Goal: Task Accomplishment & Management: Use online tool/utility

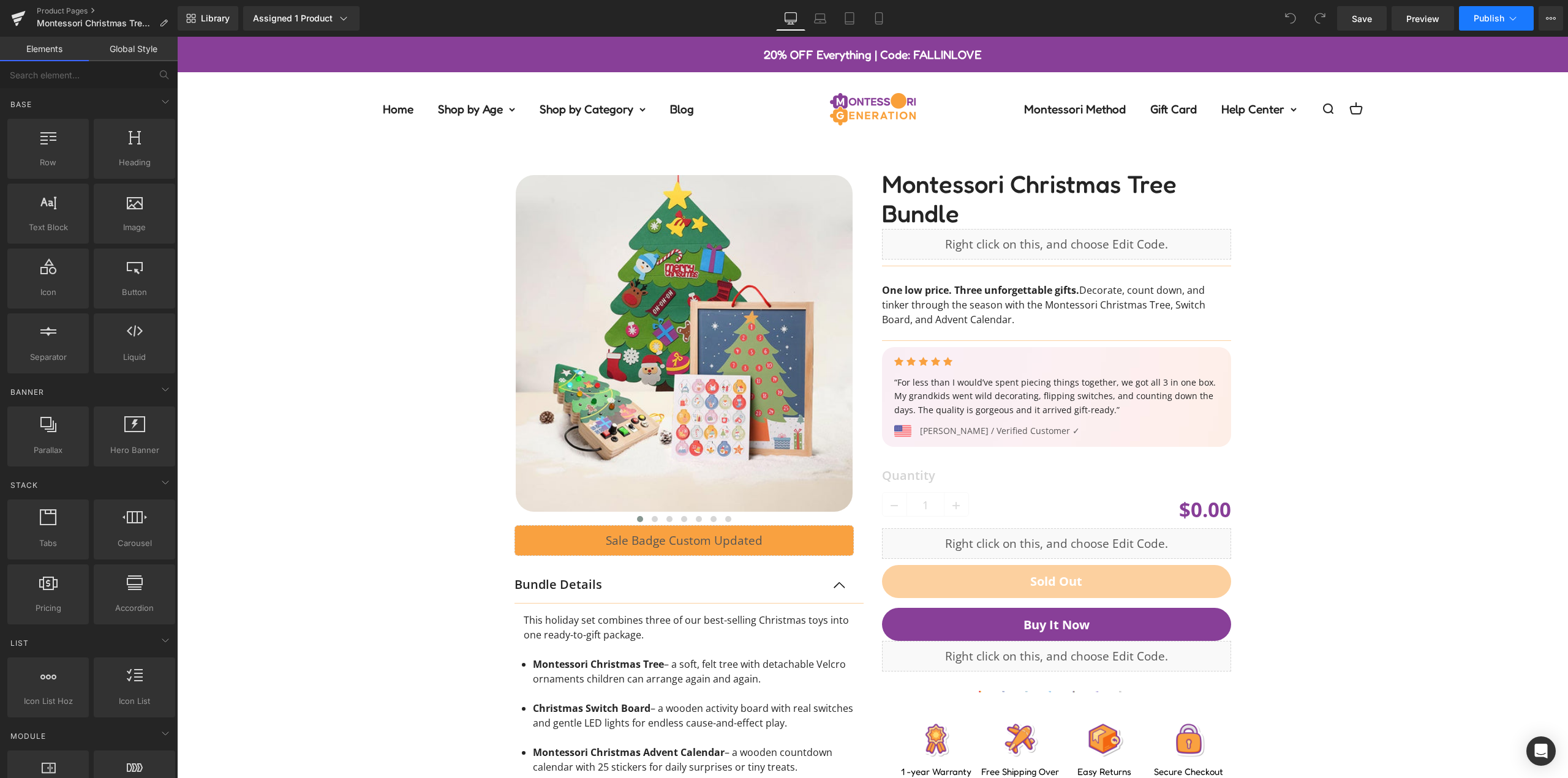
click at [1507, 14] on icon at bounding box center [1512, 18] width 12 height 12
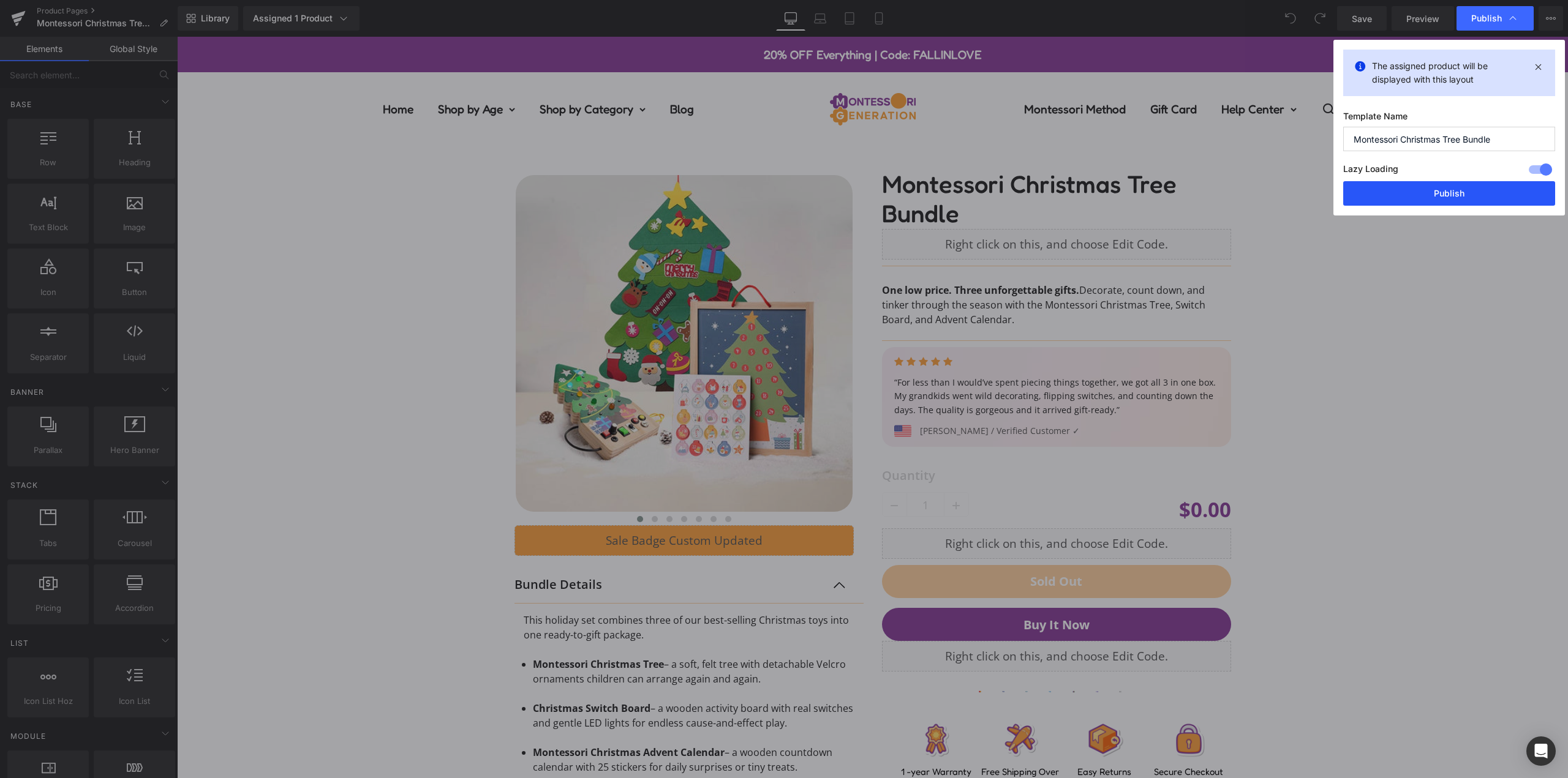
click at [1465, 189] on button "Publish" at bounding box center [1449, 193] width 212 height 24
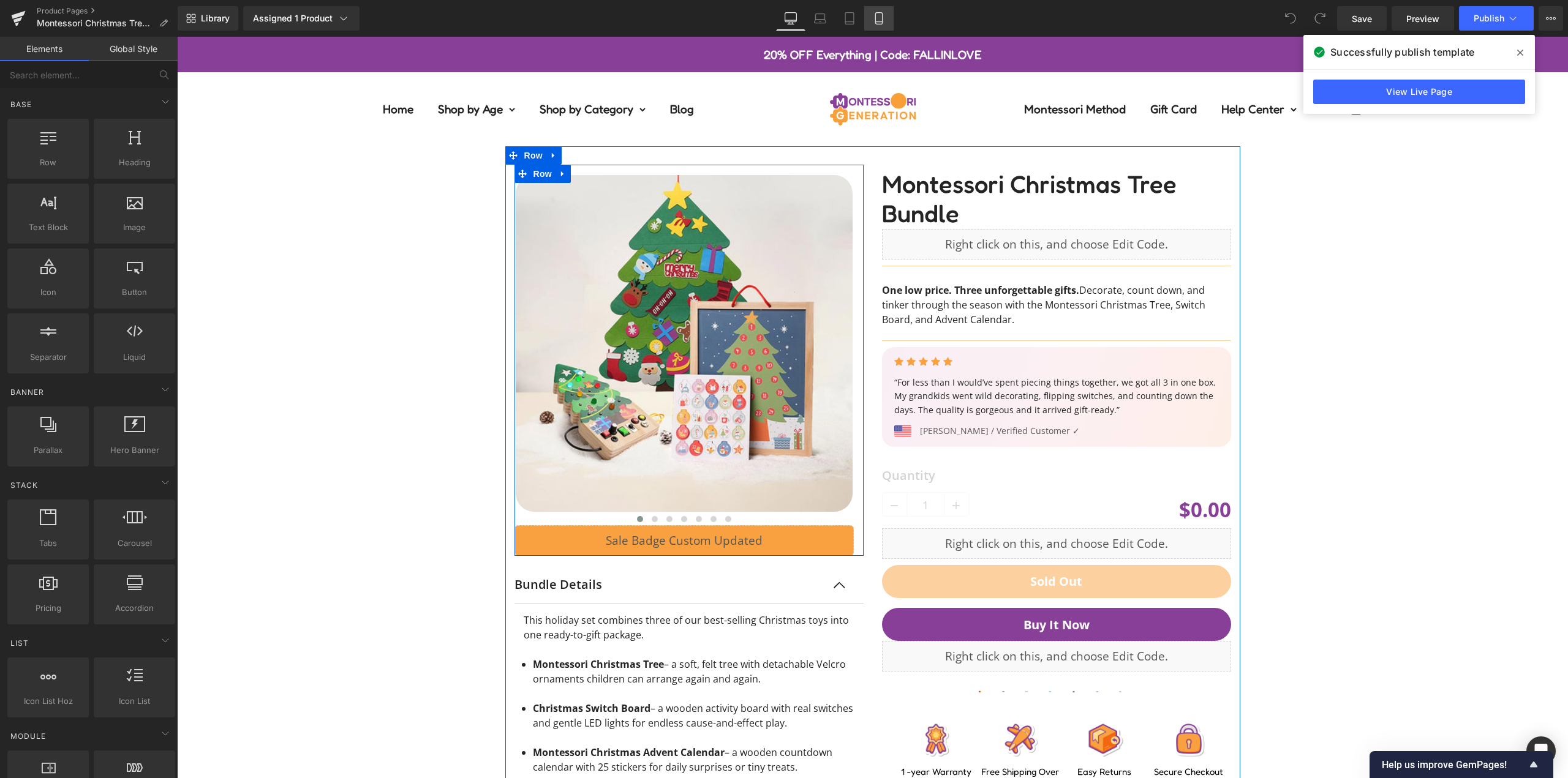
click at [877, 14] on icon at bounding box center [879, 18] width 12 height 12
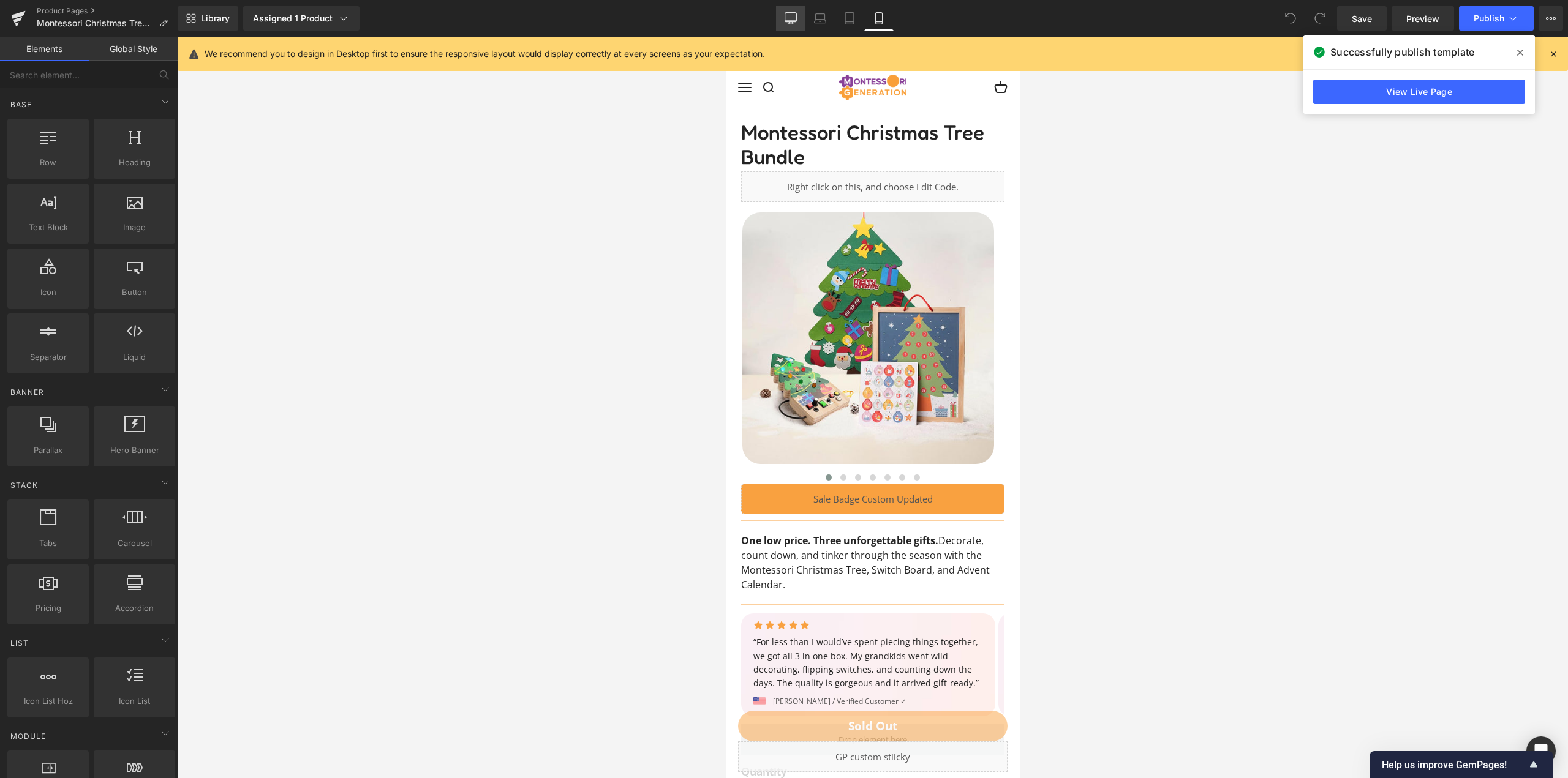
click at [788, 20] on icon at bounding box center [790, 18] width 12 height 12
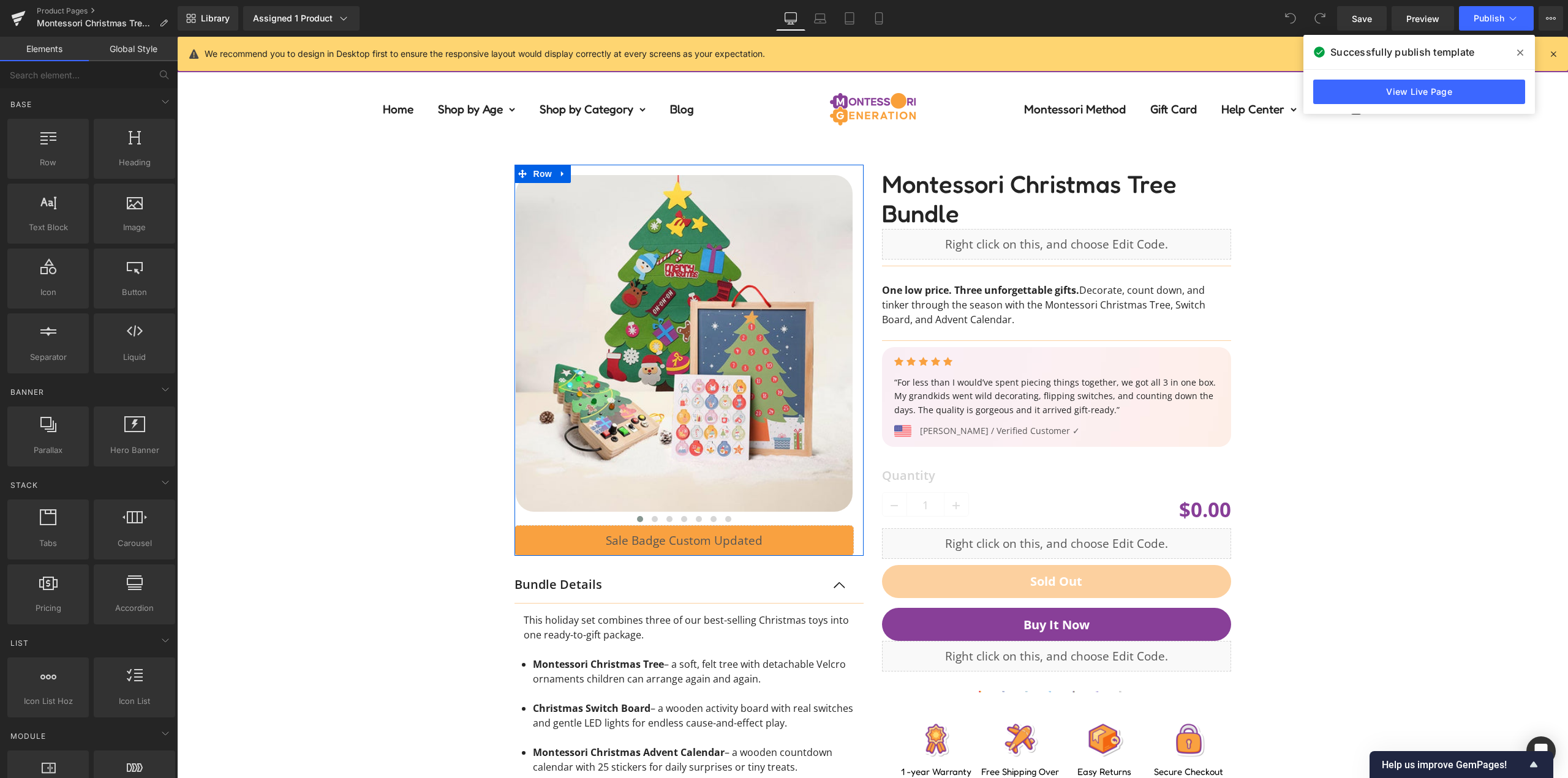
click at [1345, 252] on div "‹ ›" at bounding box center [873, 542] width 1379 height 793
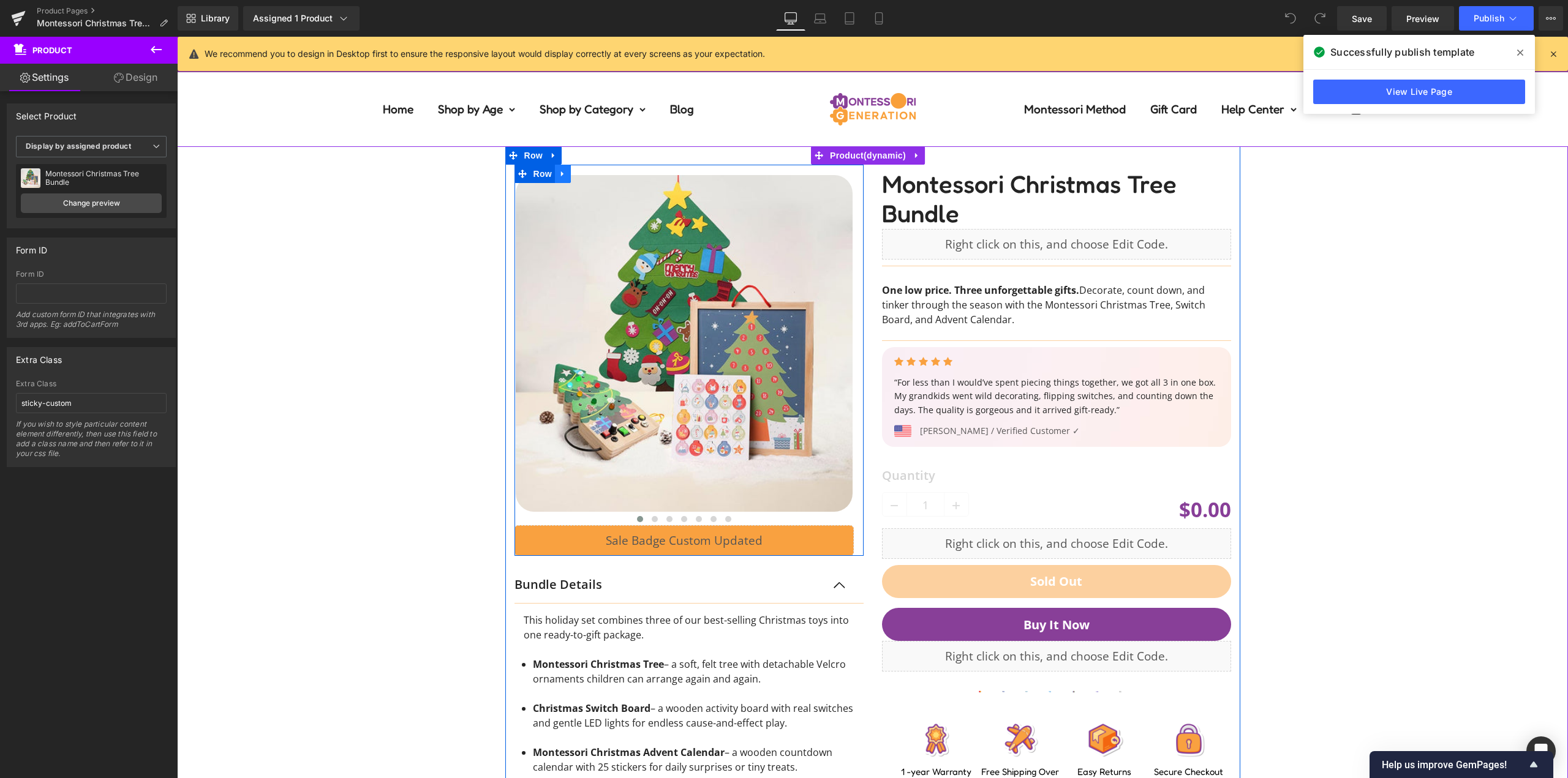
click at [560, 174] on icon at bounding box center [562, 174] width 8 height 9
click at [1368, 260] on div "‹ ›" at bounding box center [873, 542] width 1379 height 793
click at [919, 157] on icon at bounding box center [916, 156] width 8 height 9
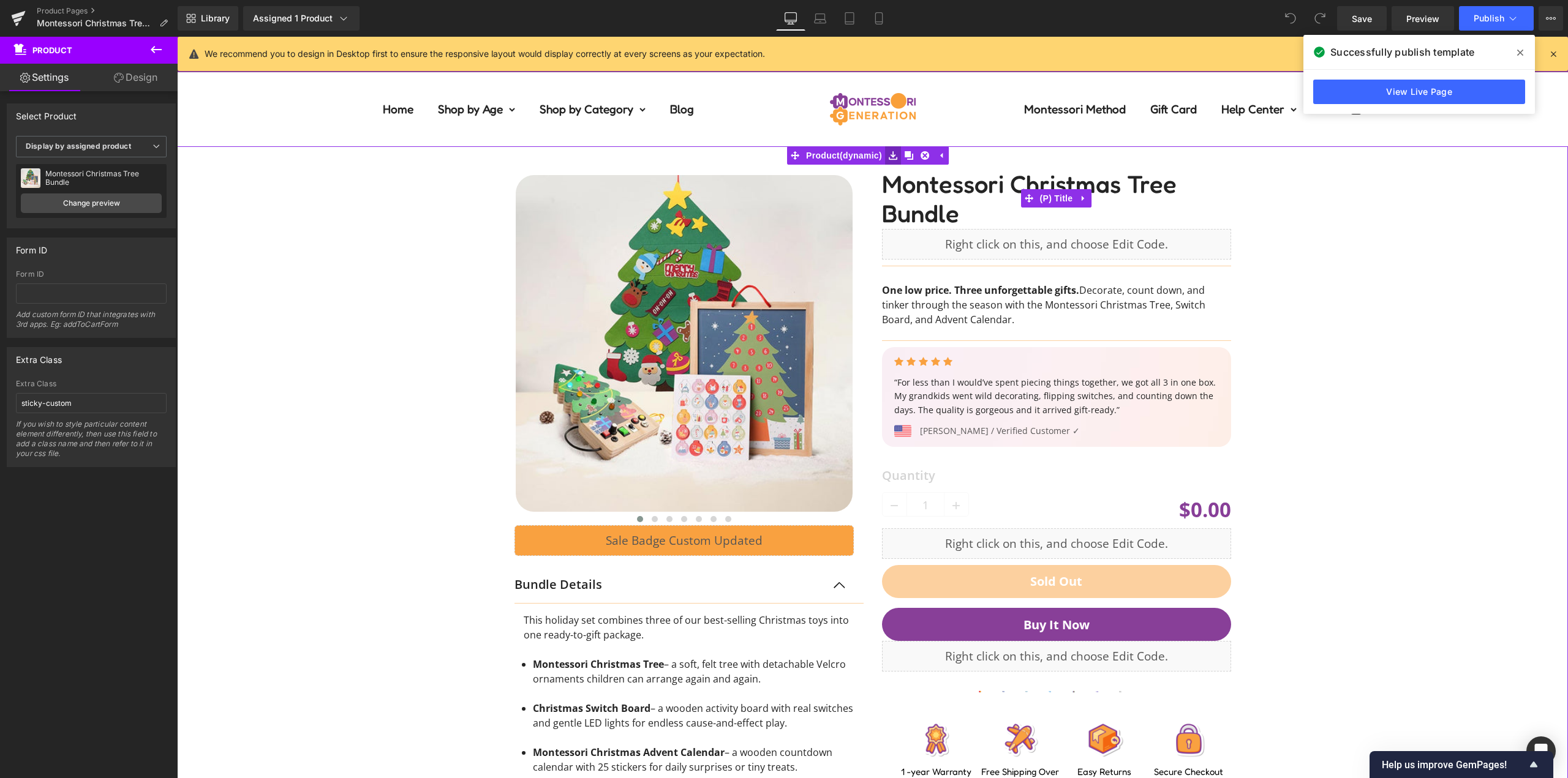
click at [895, 156] on icon at bounding box center [892, 156] width 8 height 8
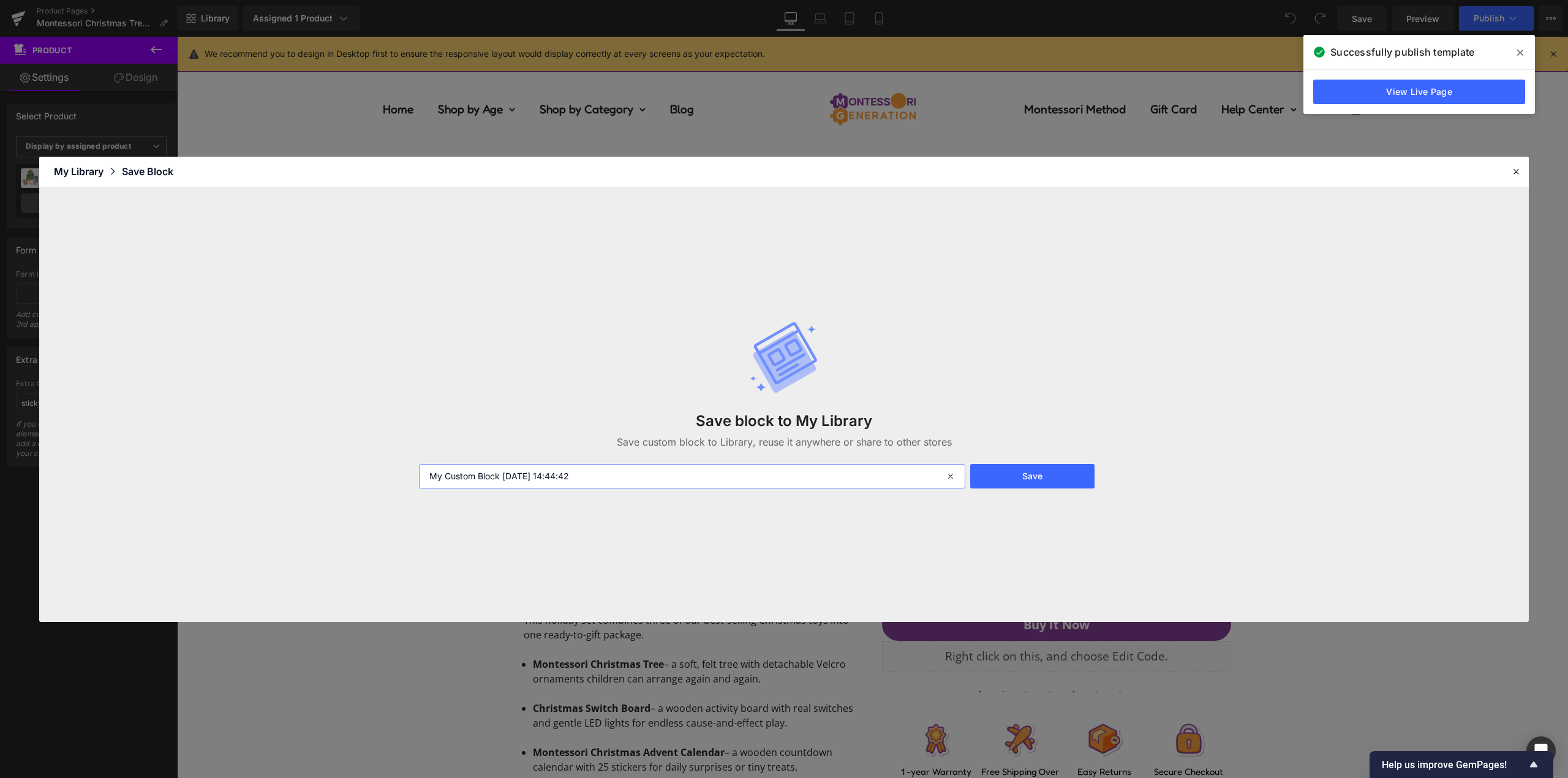
click at [555, 478] on input "My Custom Block [DATE] 14:44:42" at bounding box center [692, 476] width 546 height 24
type input "Product.."
click at [1034, 482] on button "Save" at bounding box center [1032, 476] width 124 height 24
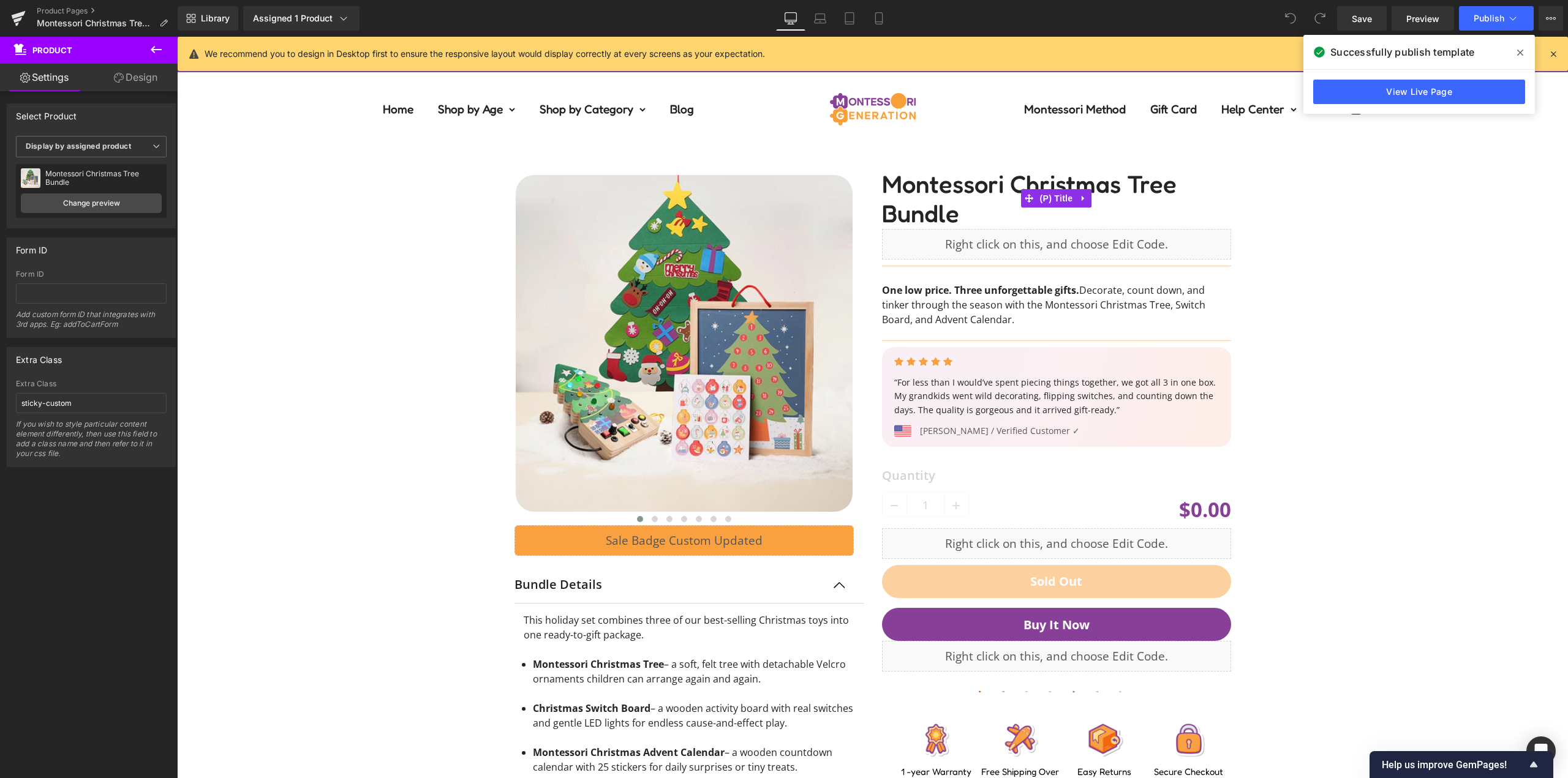
click at [860, 271] on div at bounding box center [689, 552] width 367 height 775
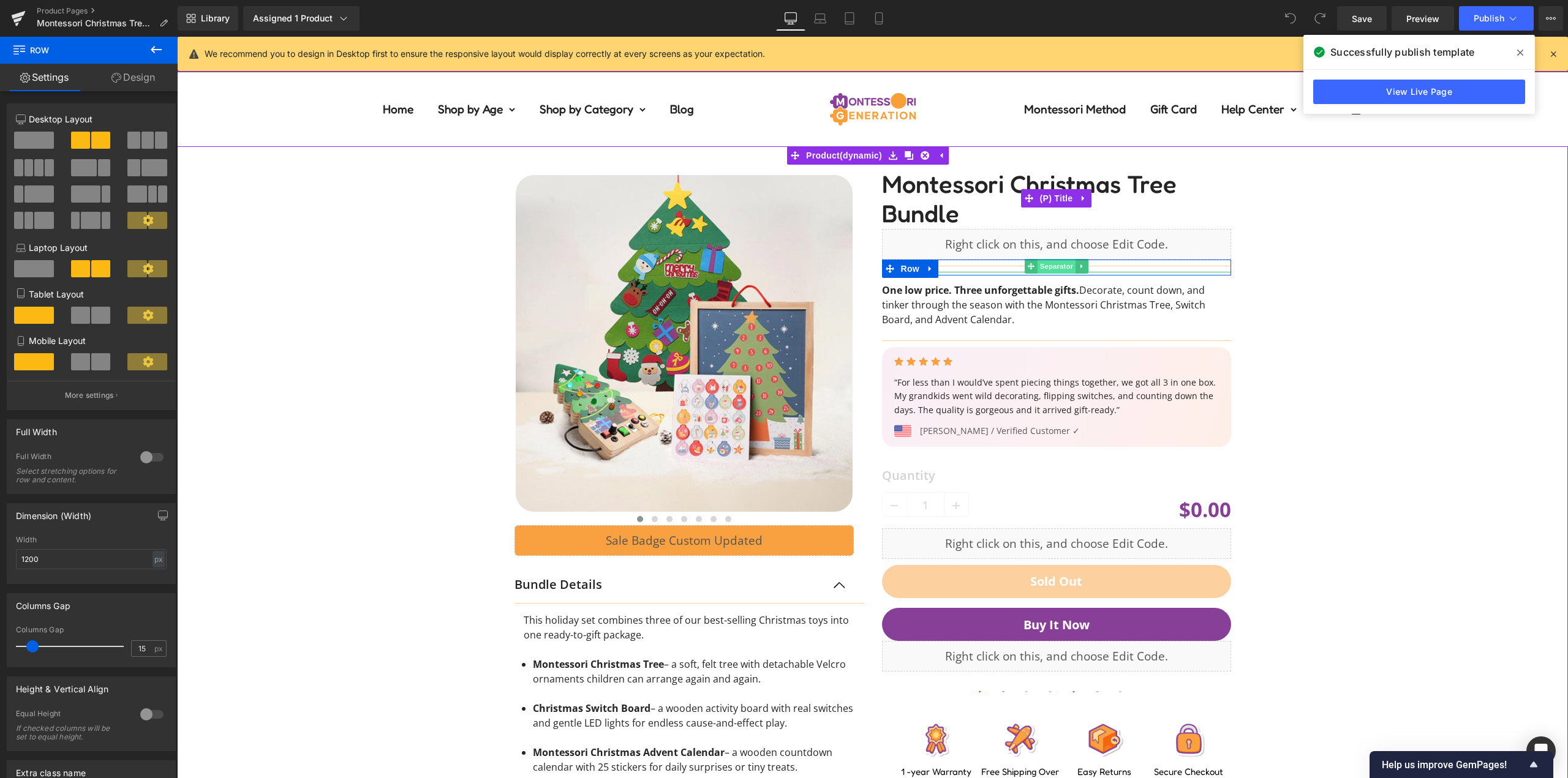
click at [1042, 268] on span "Separator" at bounding box center [1056, 265] width 38 height 14
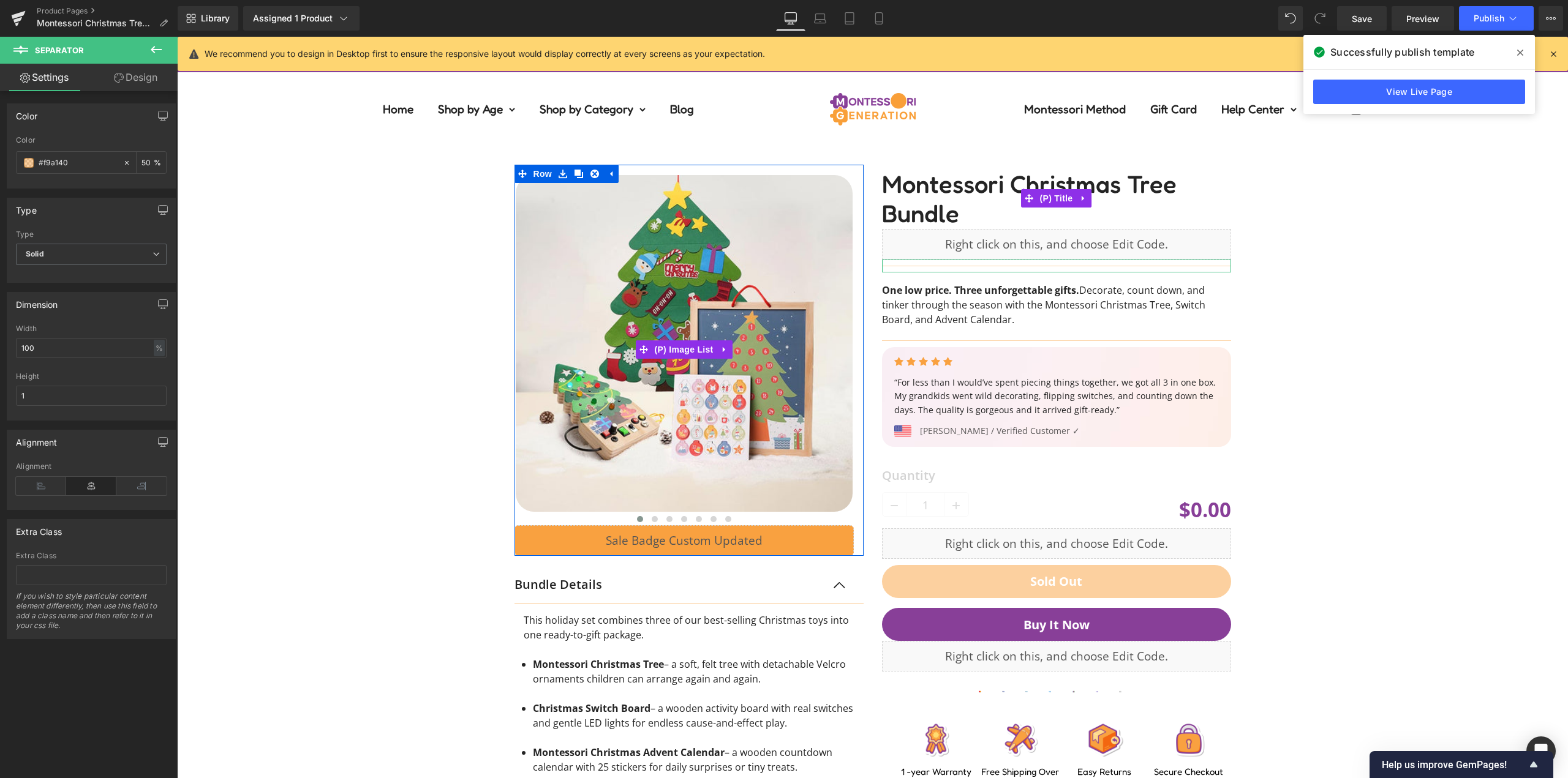
click at [140, 87] on link "Design" at bounding box center [135, 78] width 89 height 27
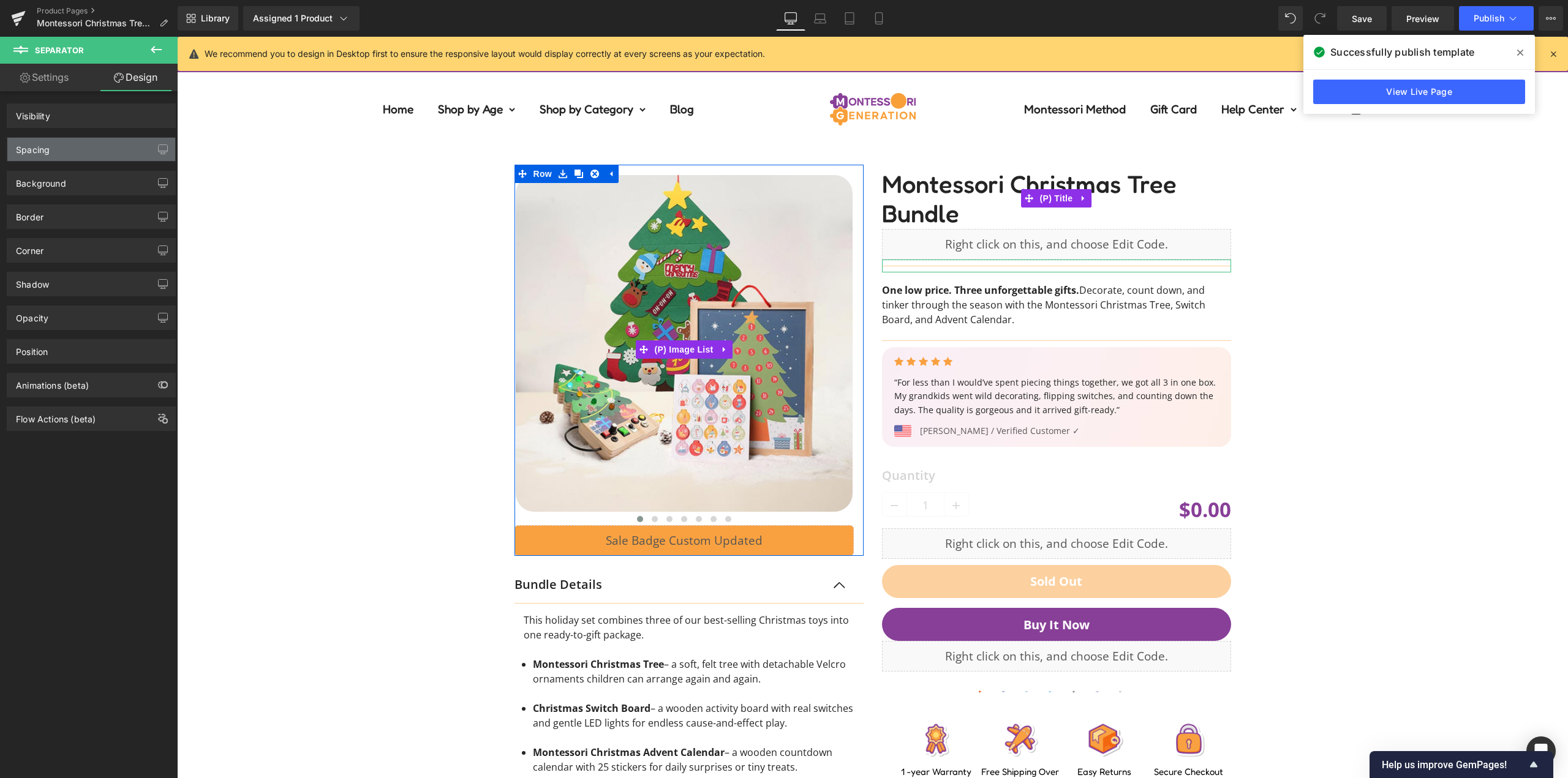
click at [84, 144] on div "Spacing" at bounding box center [91, 149] width 168 height 24
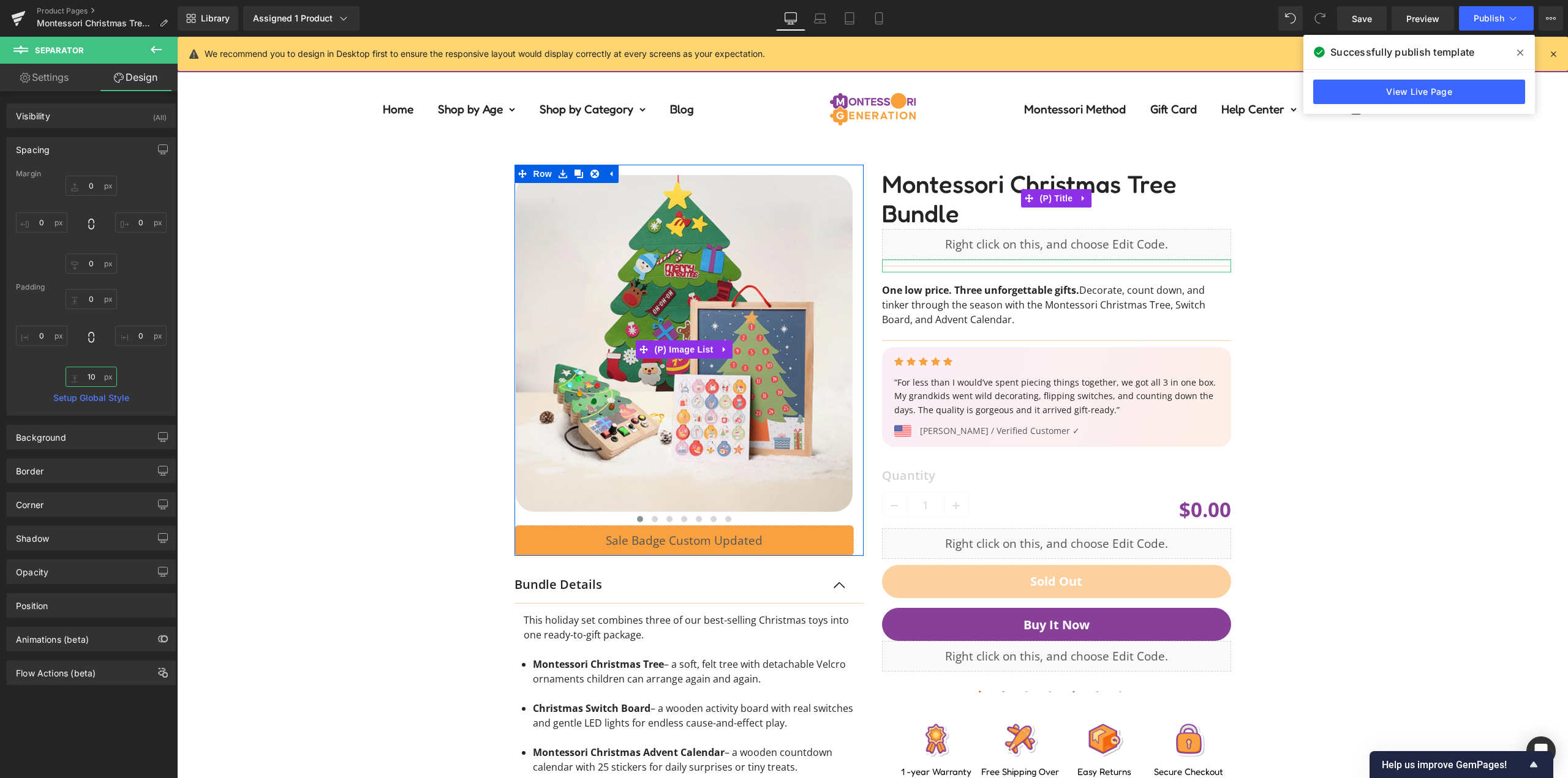
click at [95, 370] on input "text" at bounding box center [91, 376] width 52 height 21
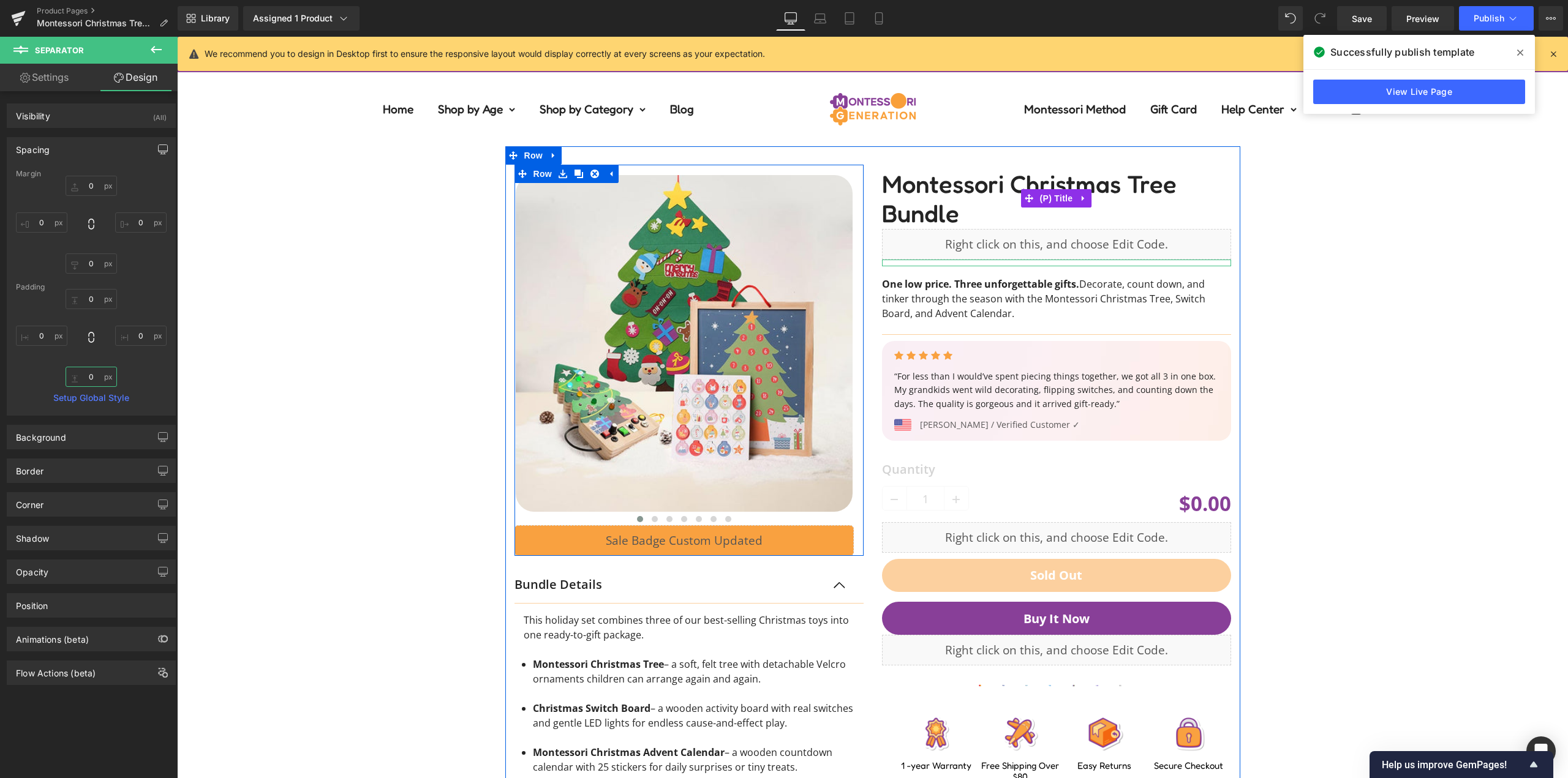
type input "0"
click at [158, 146] on icon "button" at bounding box center [163, 149] width 10 height 10
click at [78, 180] on button "Laptop" at bounding box center [68, 175] width 38 height 21
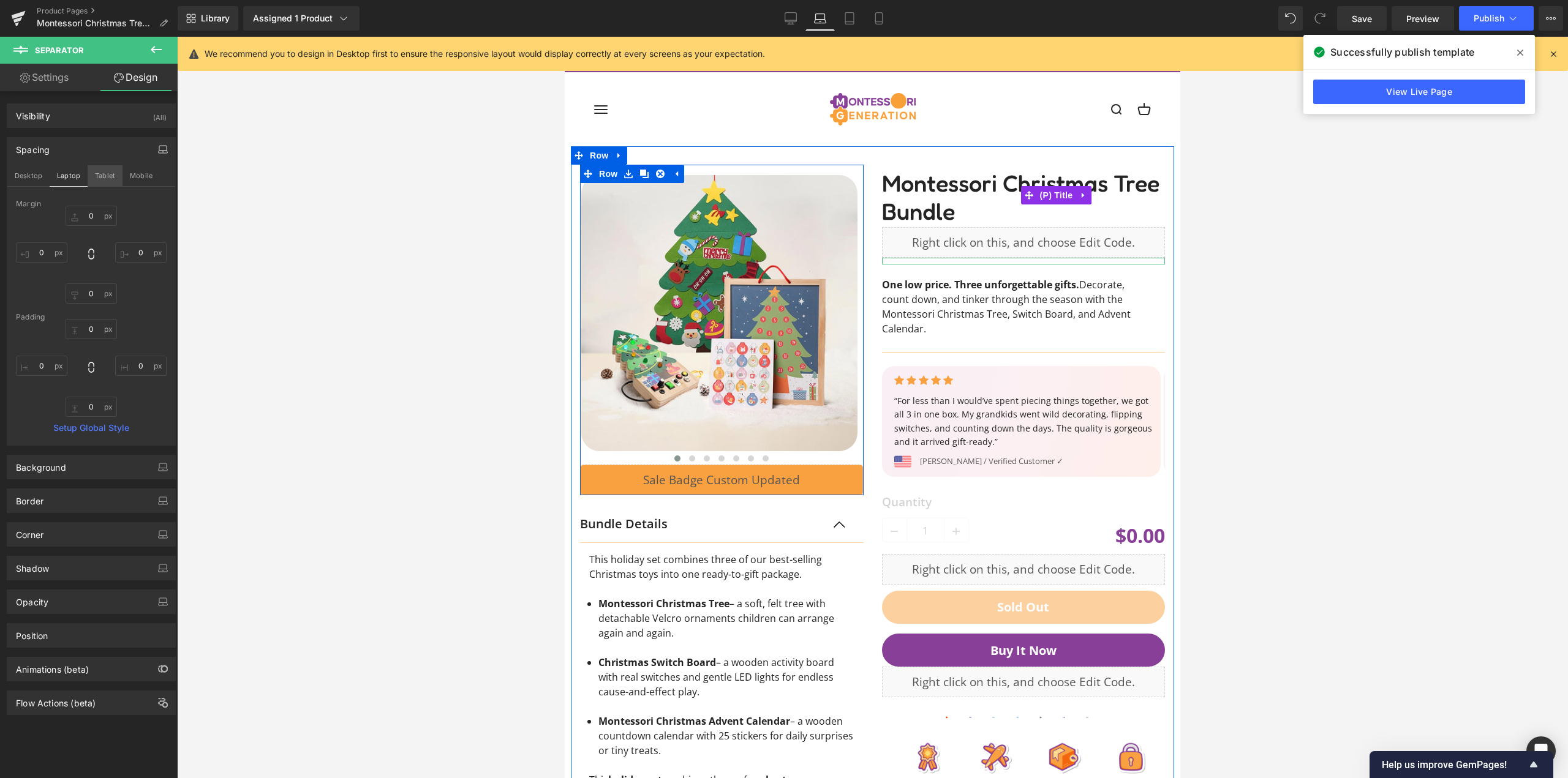
click at [111, 174] on button "Tablet" at bounding box center [105, 175] width 35 height 21
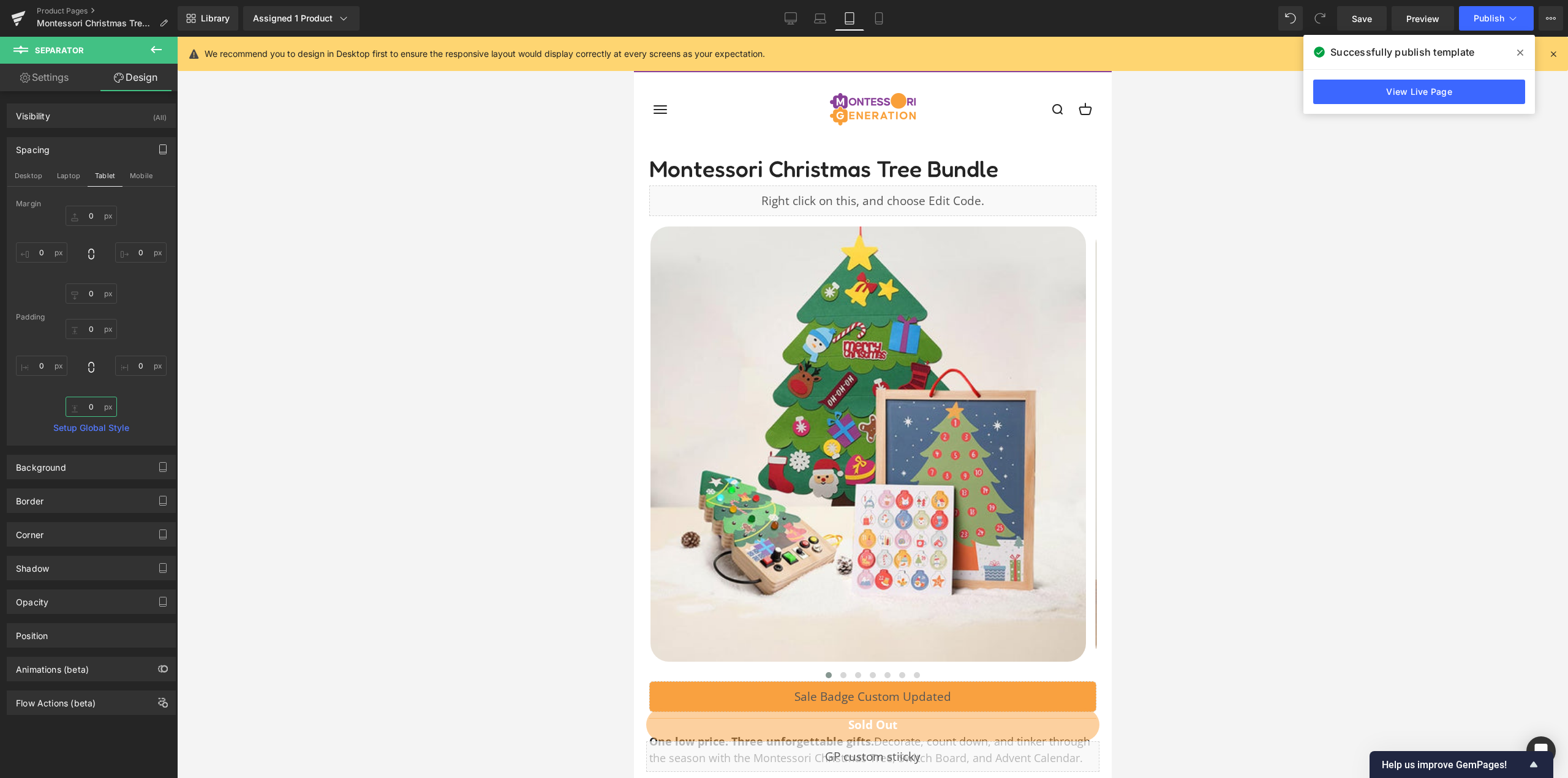
click at [93, 406] on input "0" at bounding box center [91, 407] width 52 height 21
click at [147, 400] on div "0" at bounding box center [91, 367] width 151 height 98
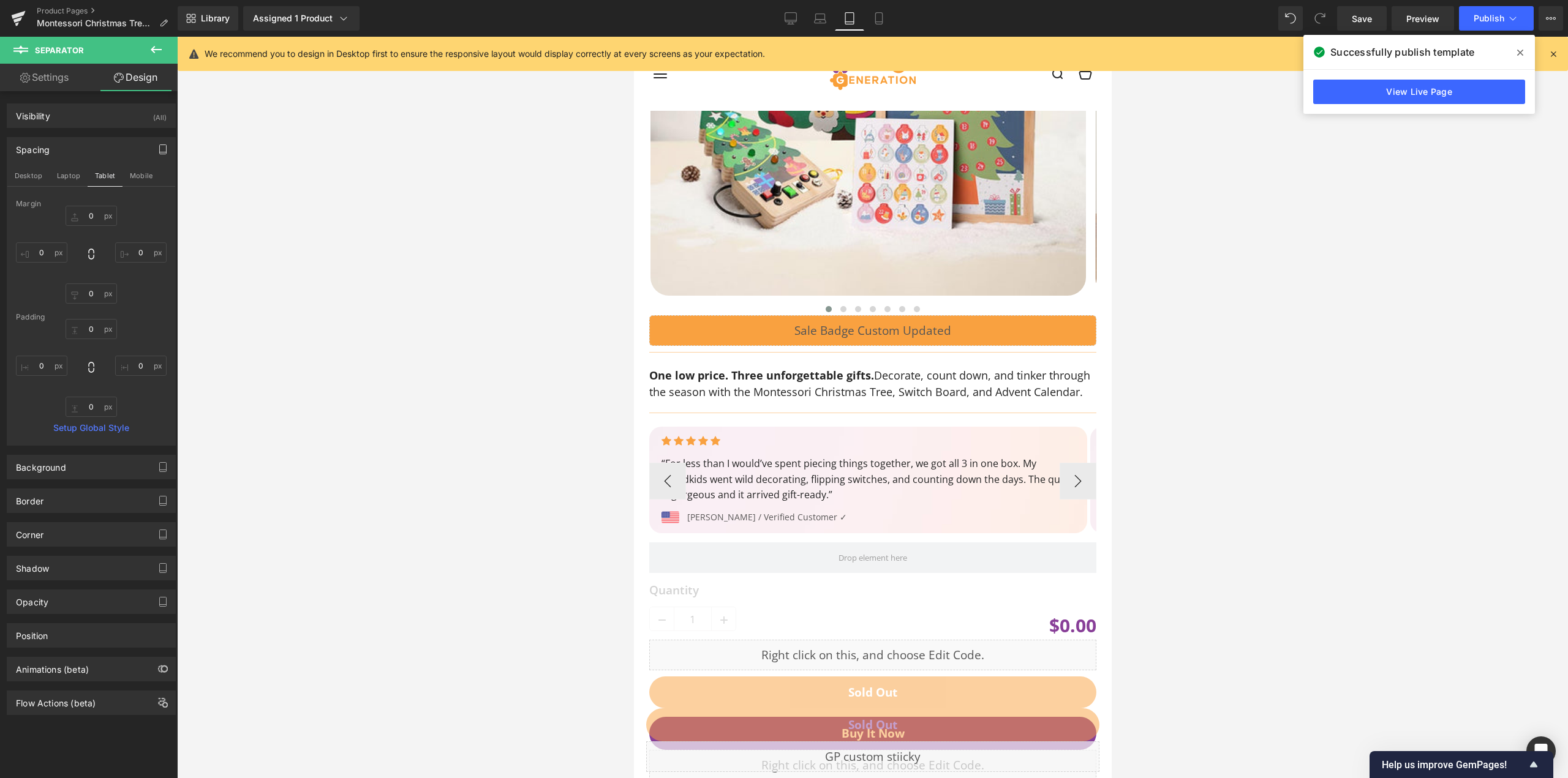
scroll to position [367, 0]
click at [133, 400] on div "0" at bounding box center [91, 367] width 151 height 98
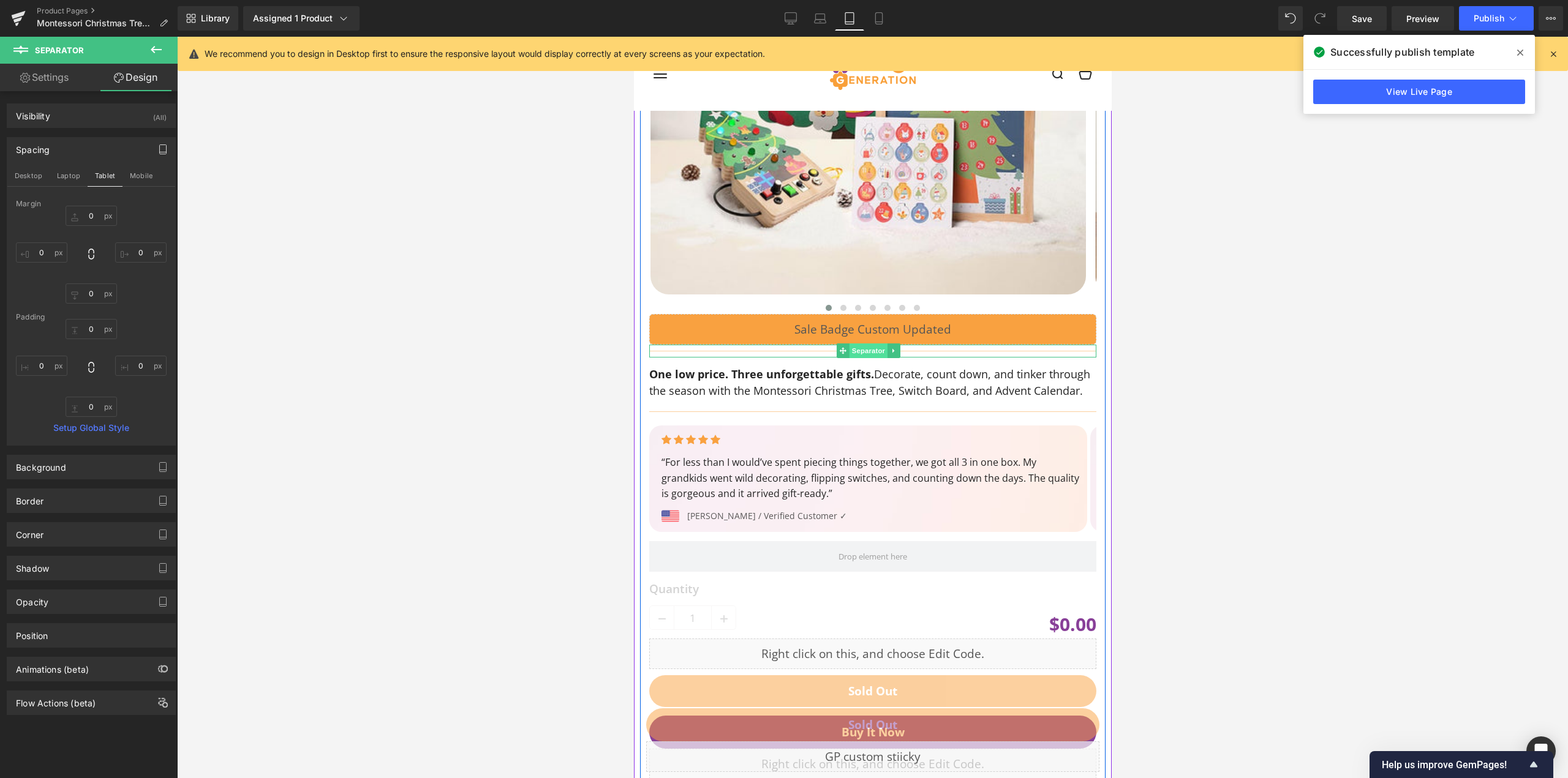
click at [857, 350] on span "Separator" at bounding box center [867, 351] width 38 height 14
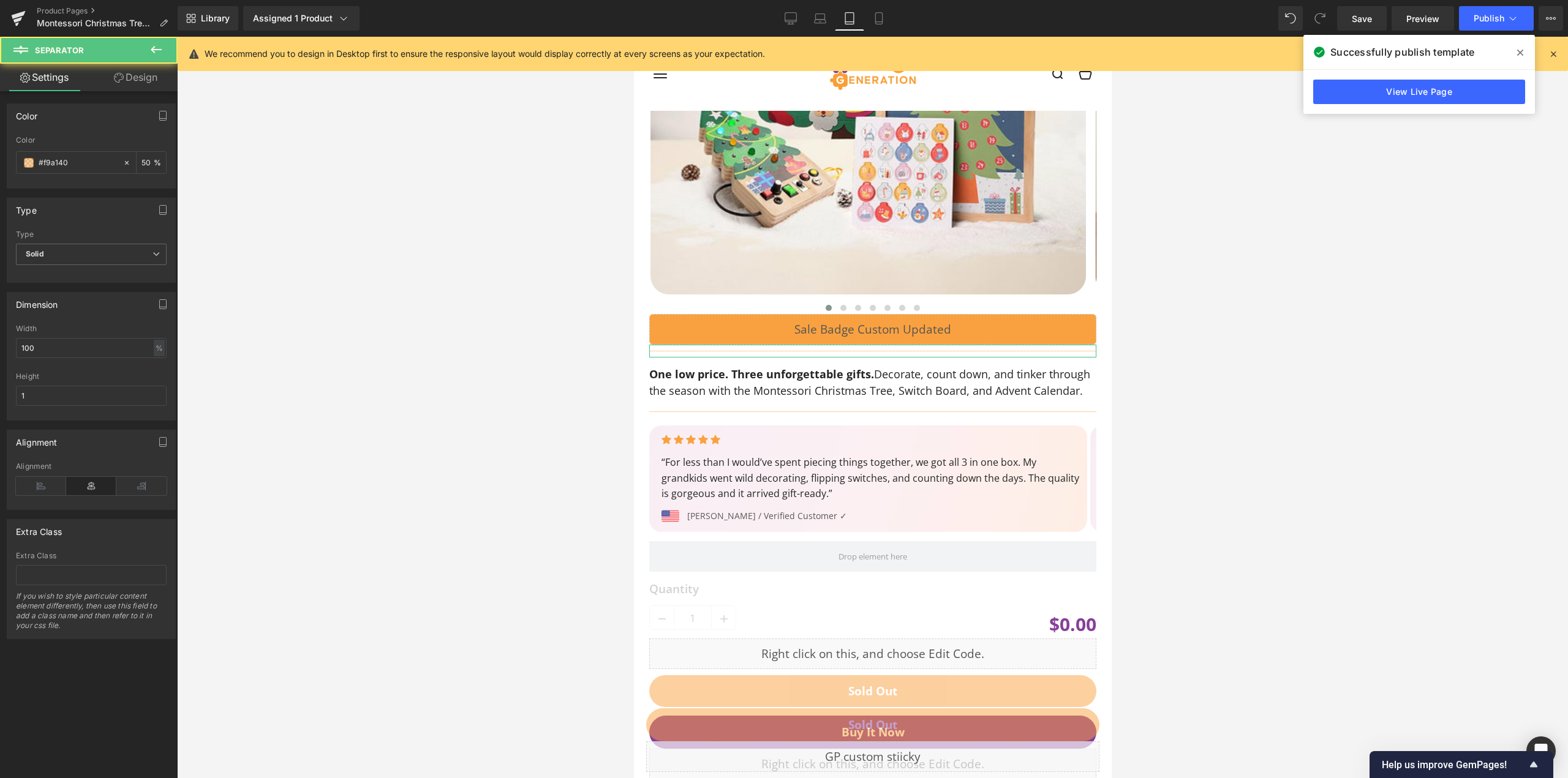
drag, startPoint x: 119, startPoint y: 82, endPoint x: 87, endPoint y: 146, distance: 71.6
click at [119, 82] on icon at bounding box center [119, 78] width 10 height 10
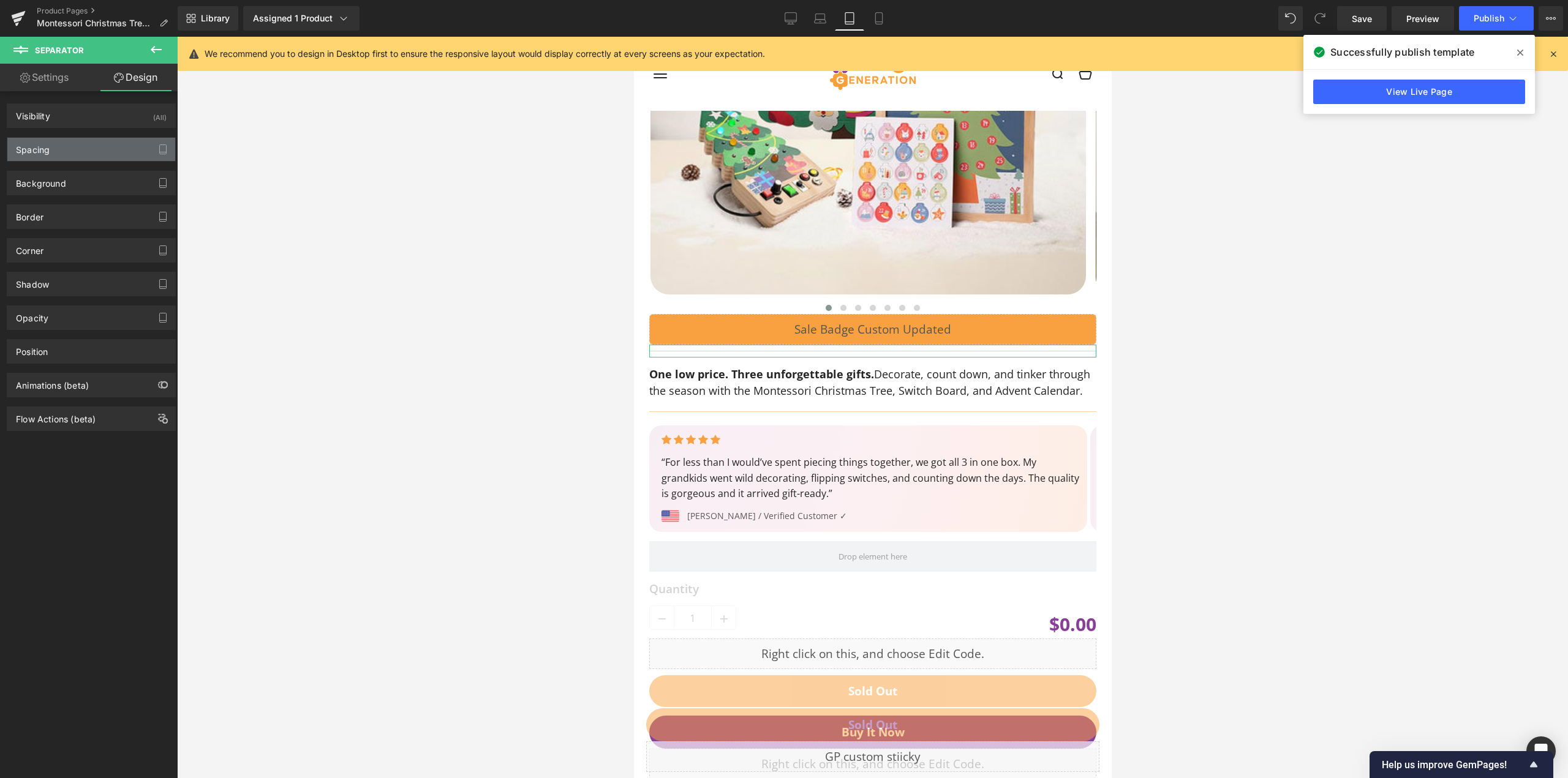
click at [87, 151] on div "Spacing" at bounding box center [91, 149] width 168 height 24
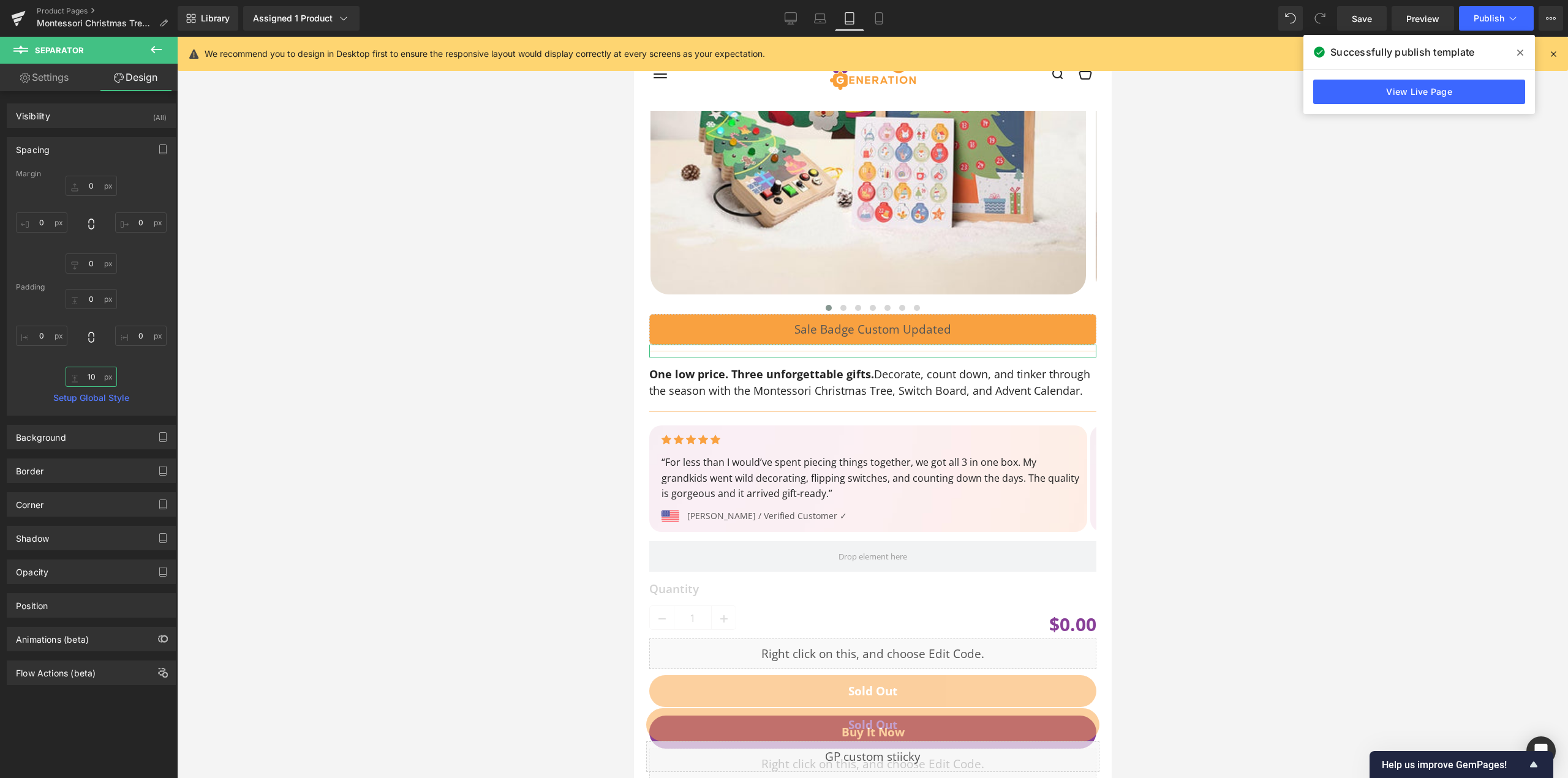
click at [91, 375] on input "text" at bounding box center [91, 376] width 52 height 21
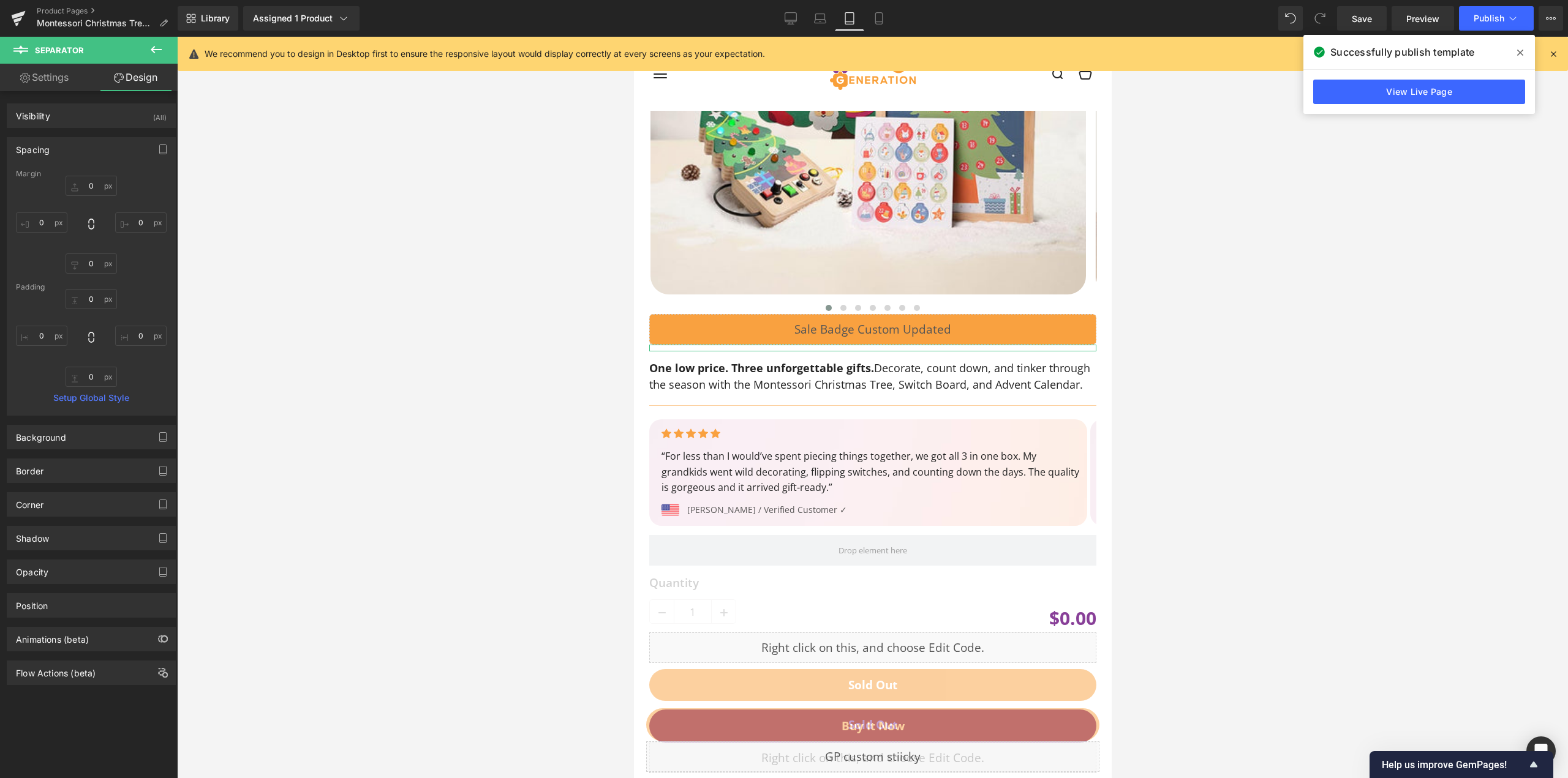
click at [149, 309] on div "0" at bounding box center [91, 338] width 151 height 98
click at [158, 151] on icon "button" at bounding box center [163, 149] width 10 height 10
click at [130, 181] on button "Mobile" at bounding box center [141, 175] width 37 height 21
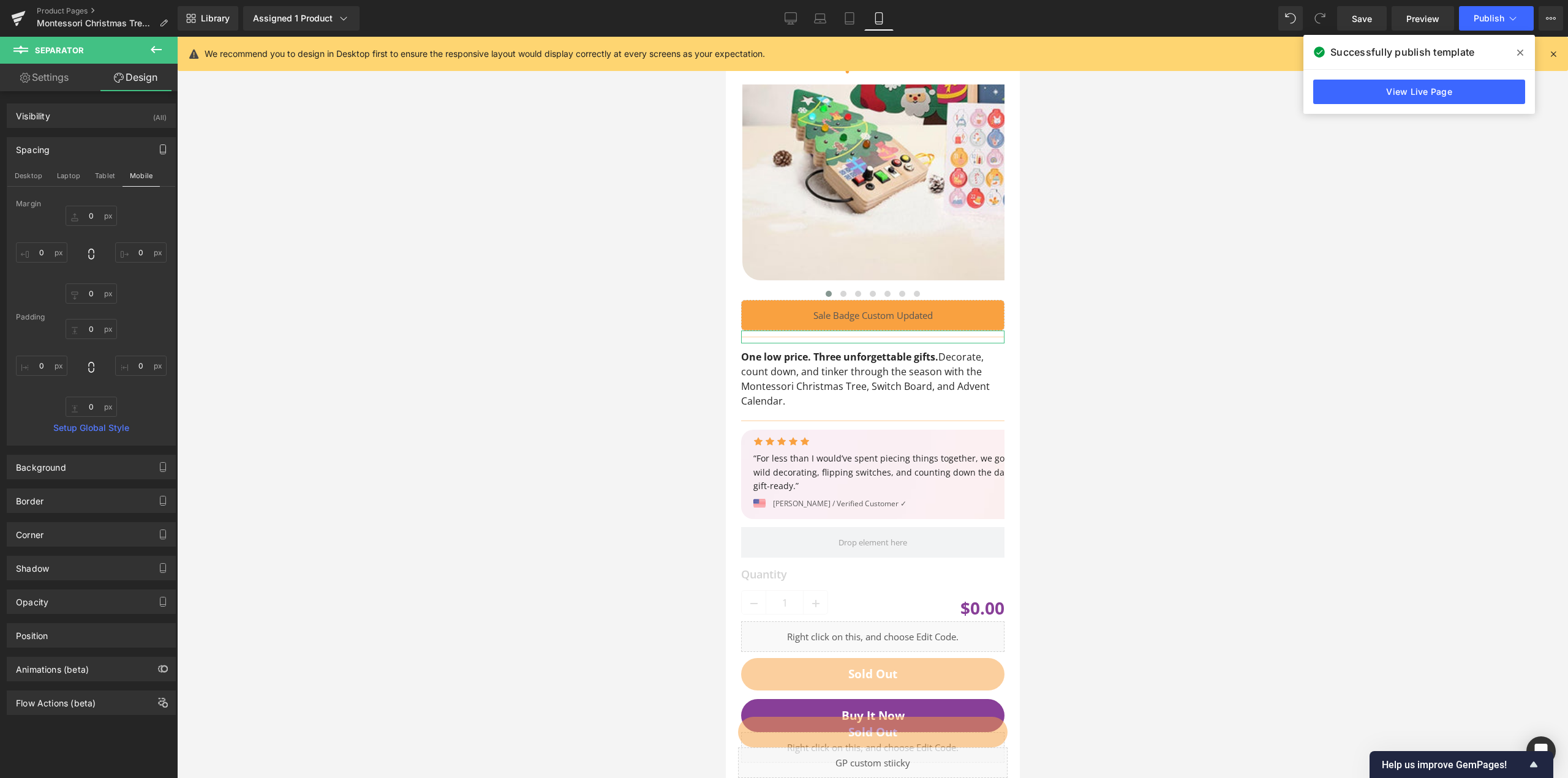
scroll to position [353, 0]
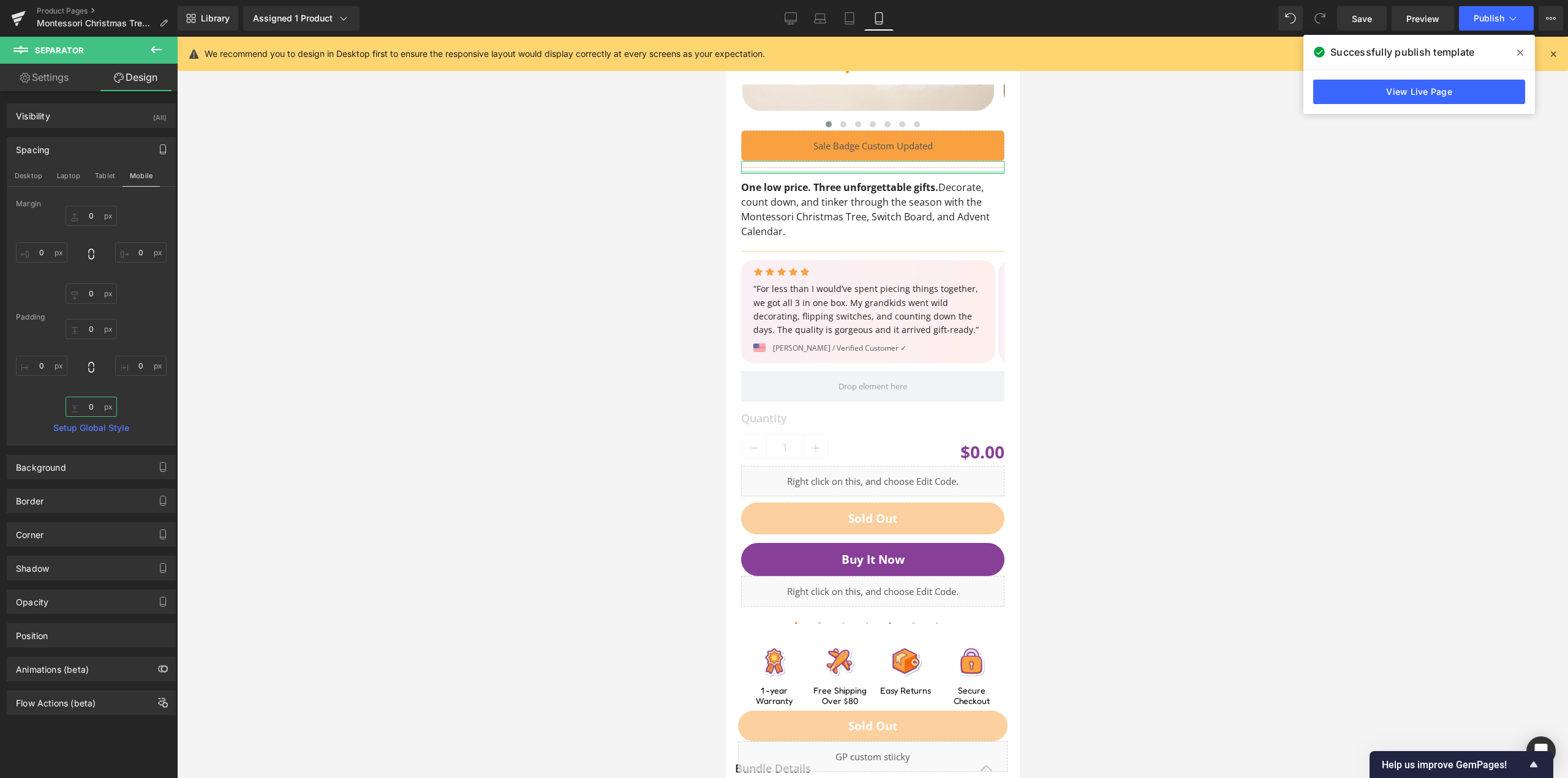
click at [93, 404] on input "0" at bounding box center [91, 407] width 52 height 21
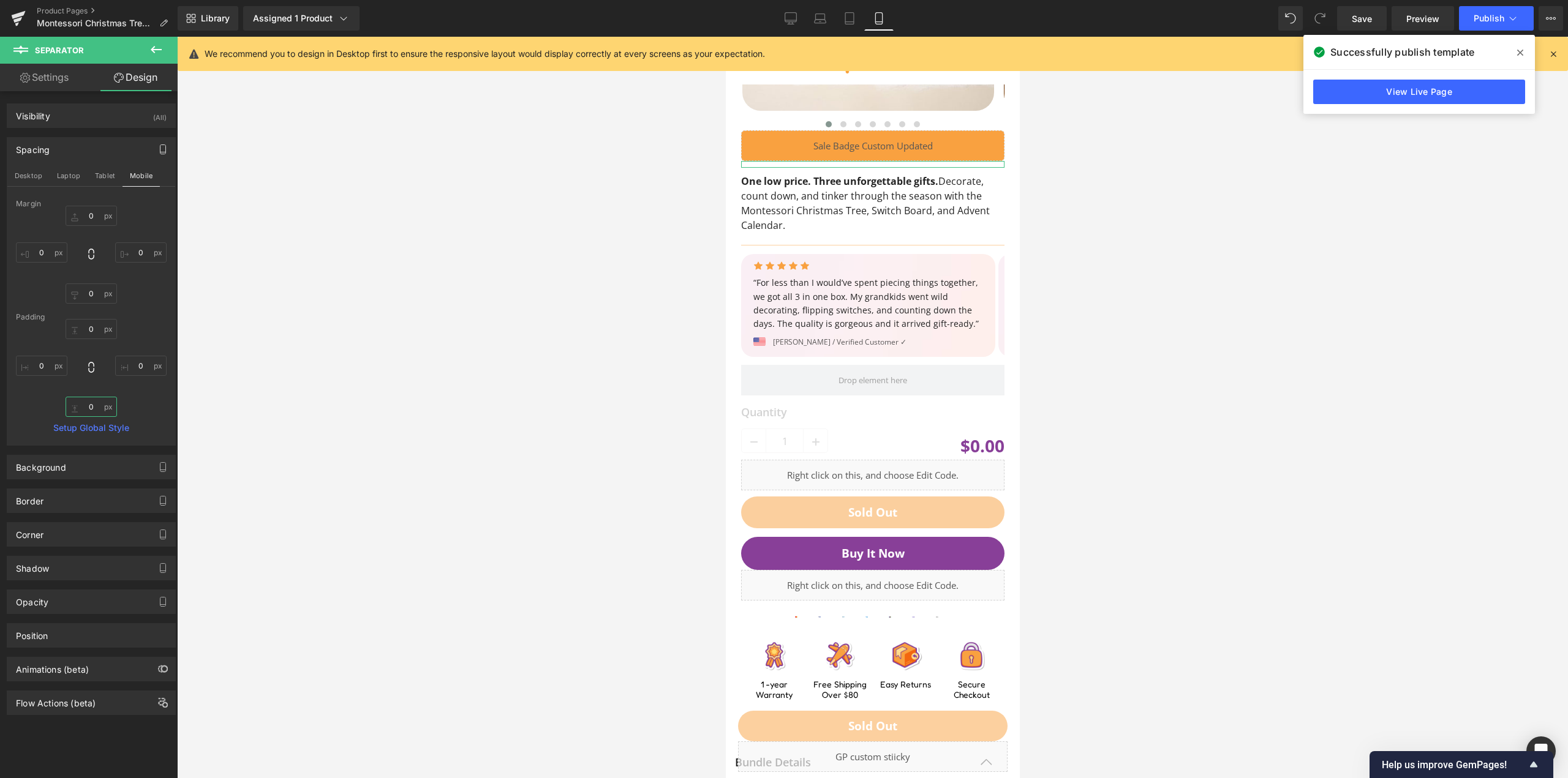
type input "0"
drag, startPoint x: 129, startPoint y: 328, endPoint x: 656, endPoint y: 251, distance: 532.6
click at [130, 328] on div "0" at bounding box center [91, 367] width 151 height 98
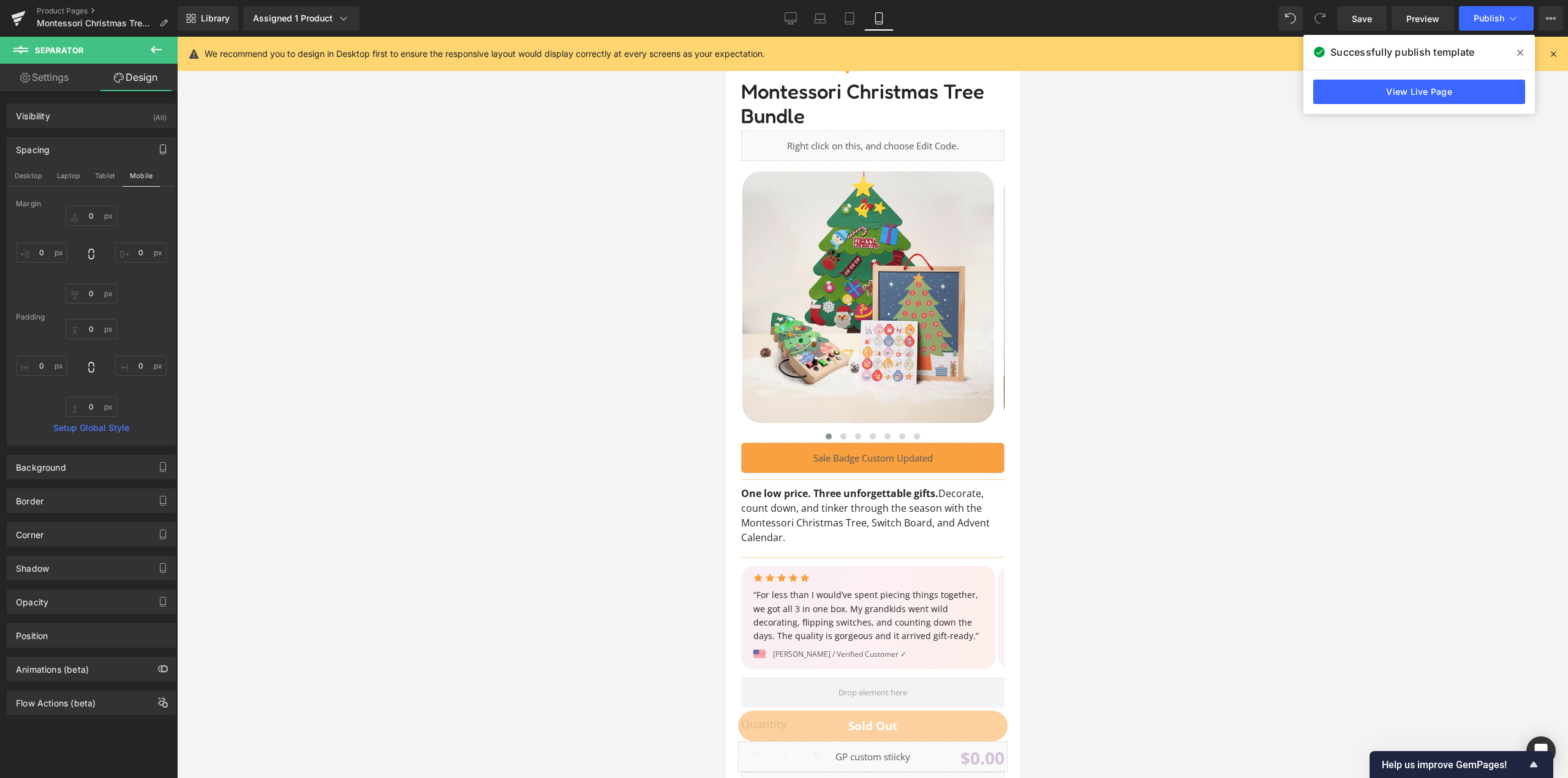
scroll to position [0, 0]
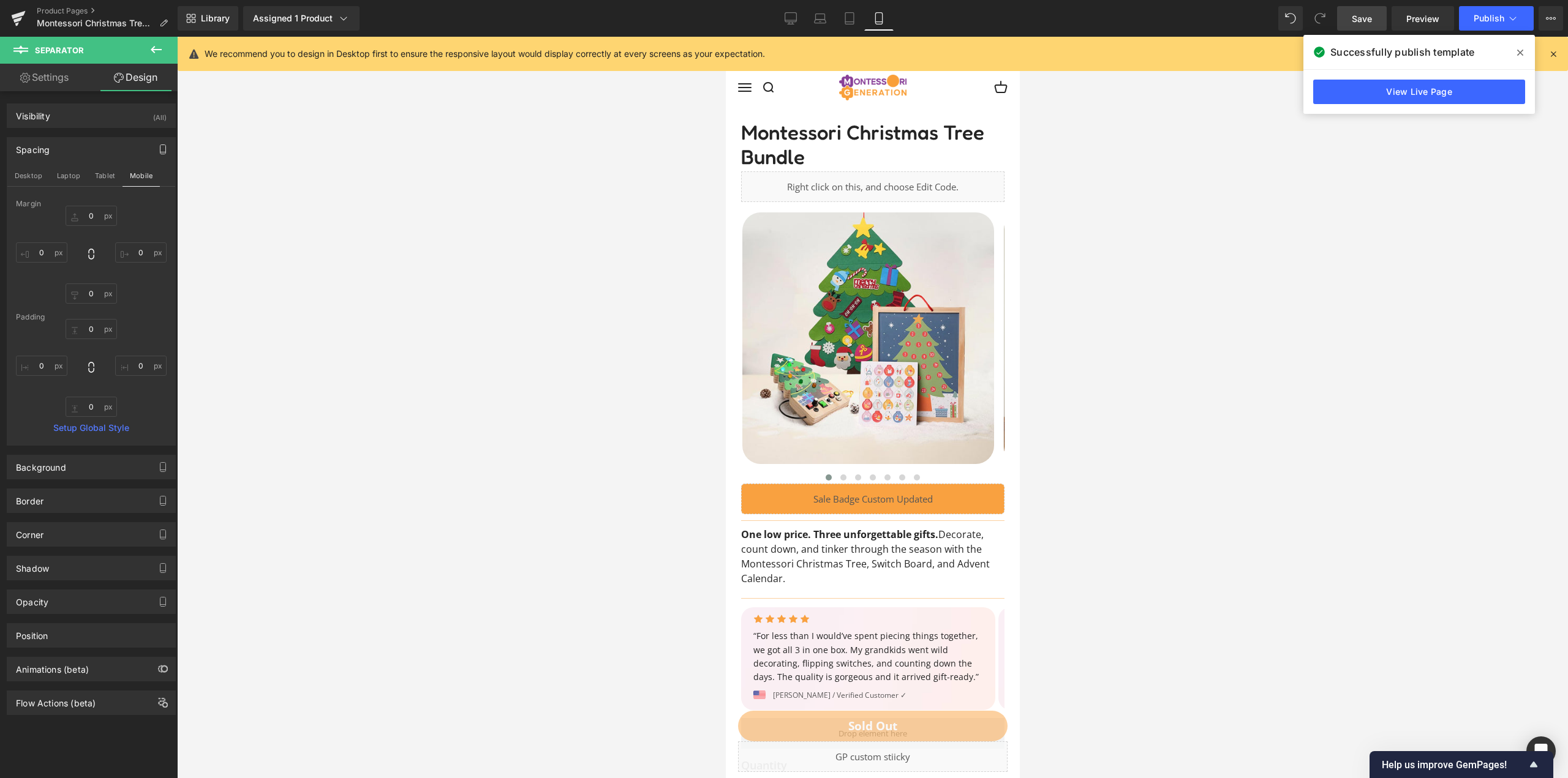
click at [1364, 17] on span "Save" at bounding box center [1361, 18] width 21 height 13
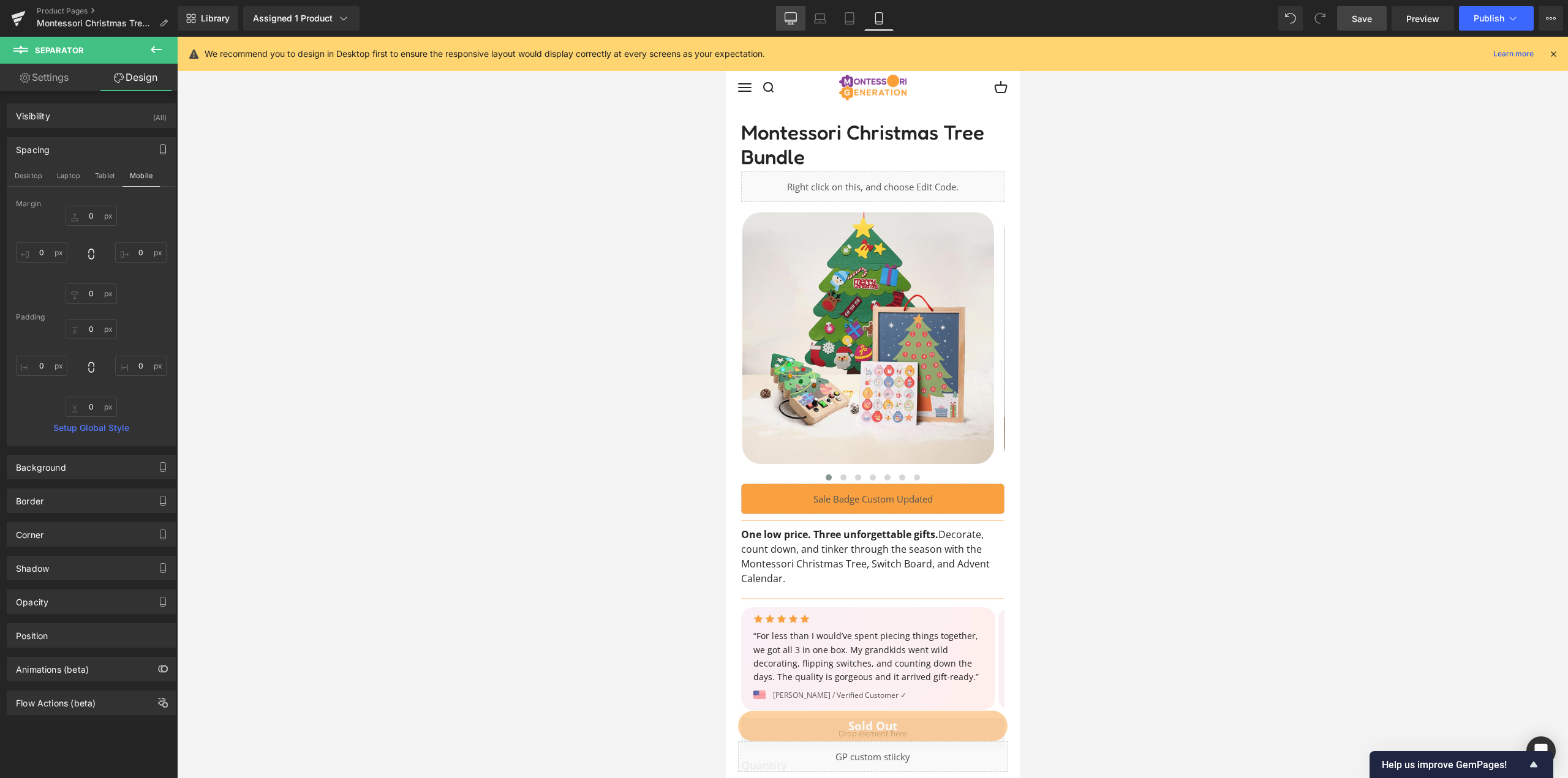
click at [793, 17] on icon at bounding box center [790, 18] width 12 height 12
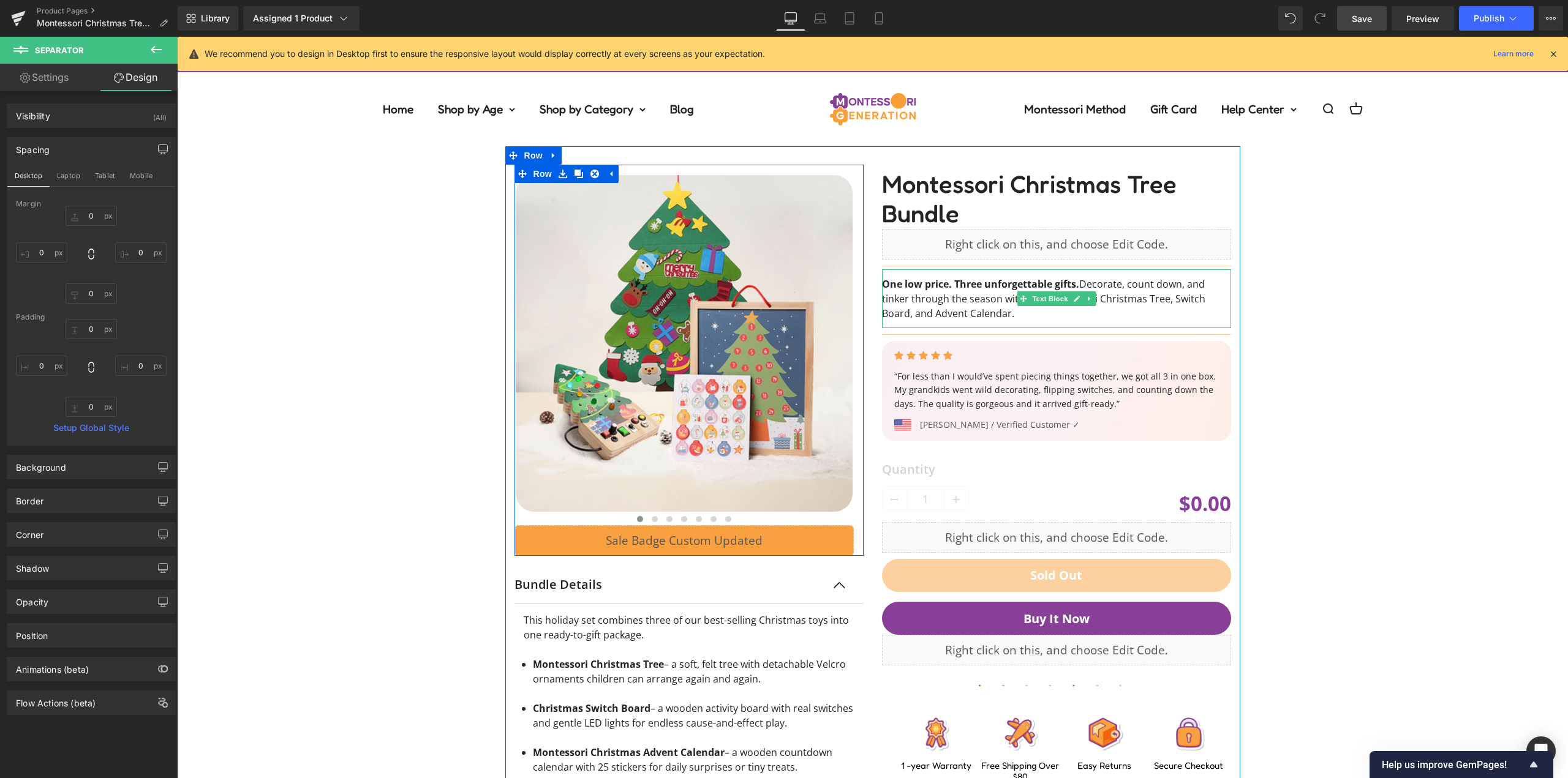
drag, startPoint x: 1372, startPoint y: 24, endPoint x: 1223, endPoint y: 103, distance: 168.6
click at [1372, 24] on span "Save" at bounding box center [1361, 18] width 21 height 13
click at [1496, 8] on button "Publish" at bounding box center [1496, 18] width 75 height 24
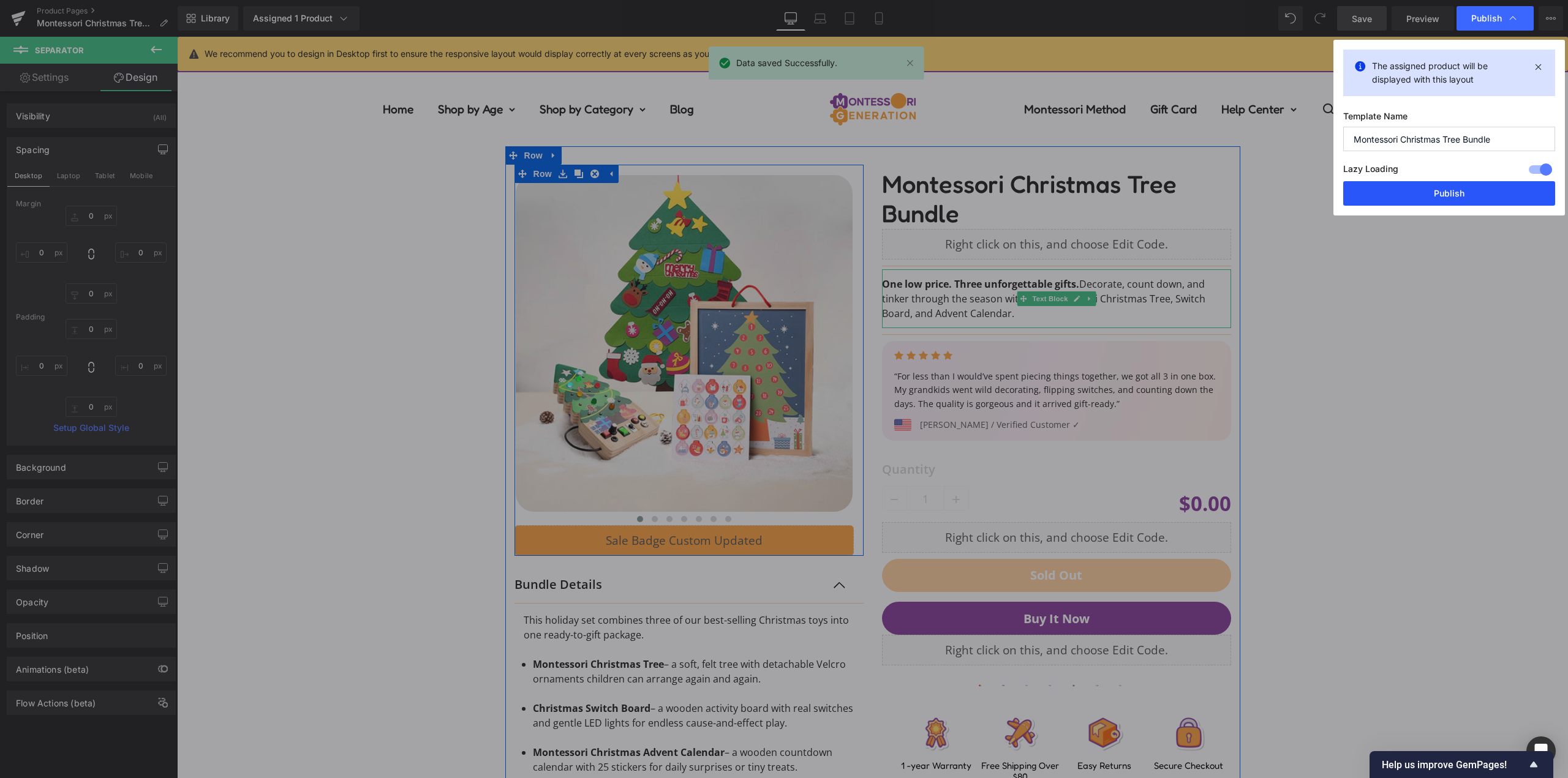
click at [1461, 192] on button "Publish" at bounding box center [1449, 193] width 212 height 24
